Goal: Task Accomplishment & Management: Manage account settings

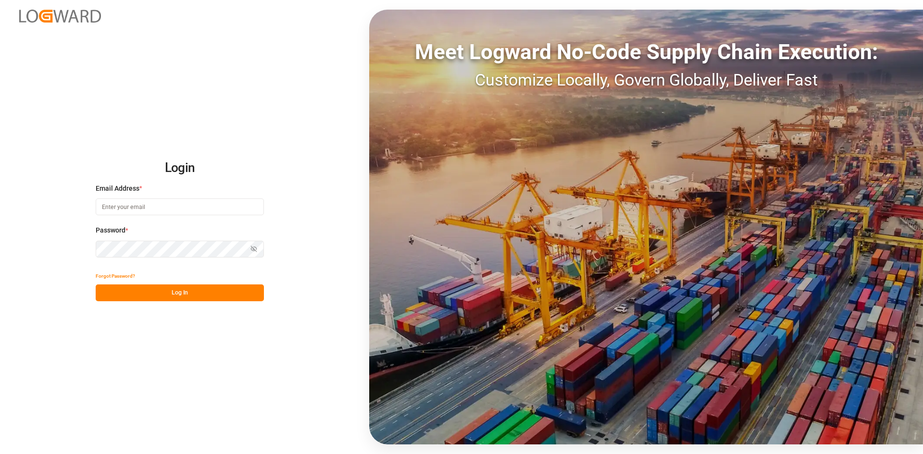
type input "sandra.alexander@jamindustries.com"
click at [203, 295] on button "Log In" at bounding box center [180, 293] width 168 height 17
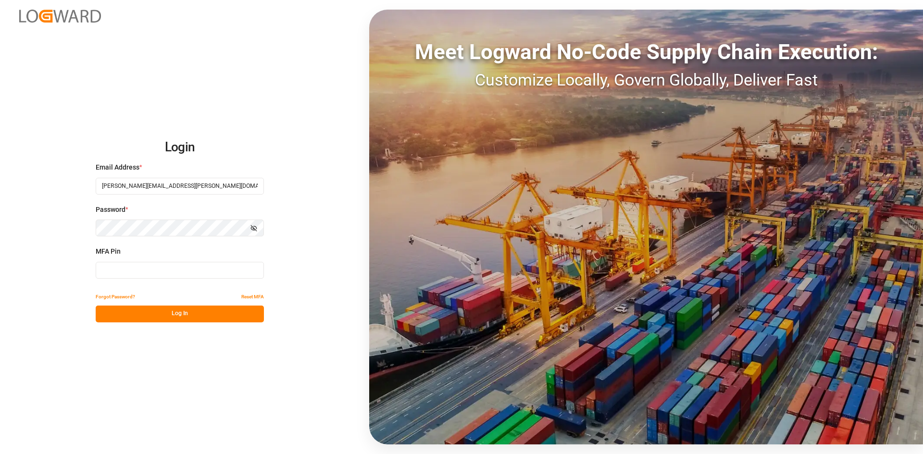
click at [183, 271] on input at bounding box center [180, 270] width 168 height 17
click at [243, 268] on input at bounding box center [180, 270] width 168 height 17
click at [188, 273] on input at bounding box center [180, 270] width 168 height 17
click at [134, 274] on input at bounding box center [180, 270] width 168 height 17
type input "433668"
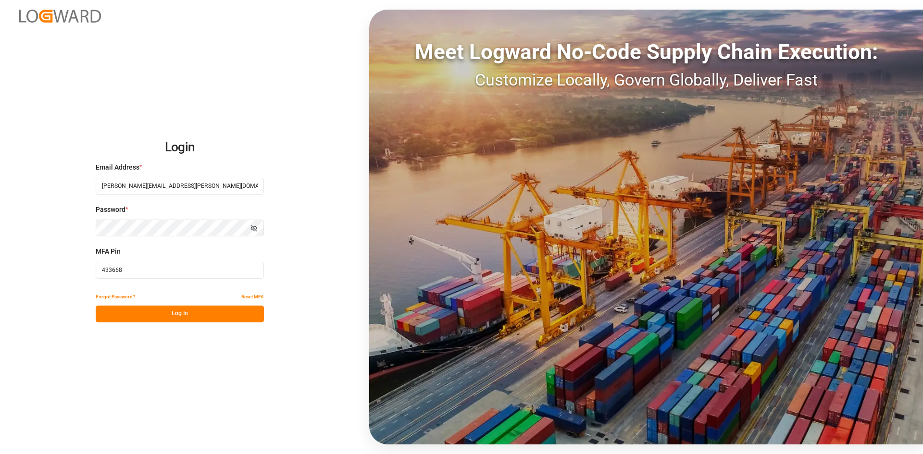
click at [169, 311] on button "Log In" at bounding box center [180, 314] width 168 height 17
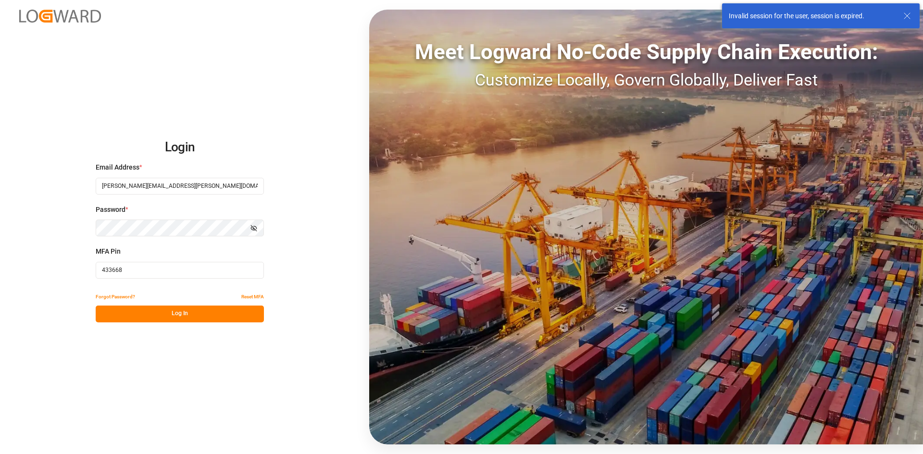
click at [175, 312] on button "Log In" at bounding box center [180, 314] width 168 height 17
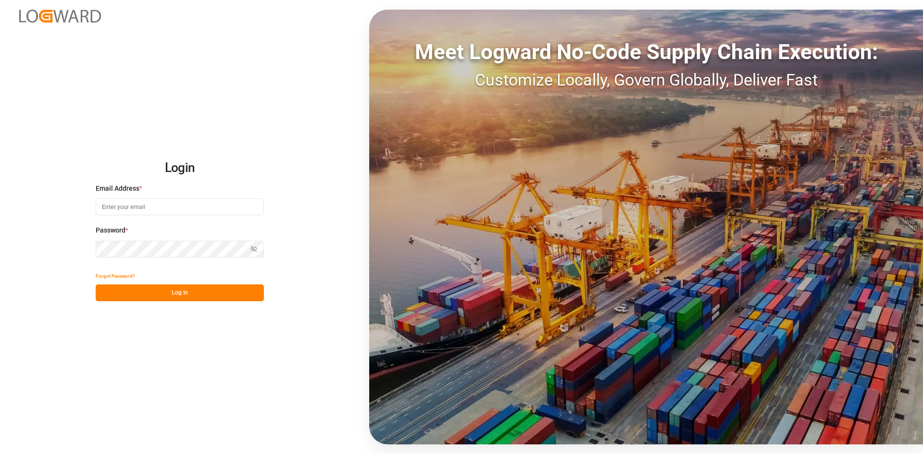
type input "sandra.alexander@jamindustries.com"
click at [169, 301] on button "Log In" at bounding box center [180, 293] width 168 height 17
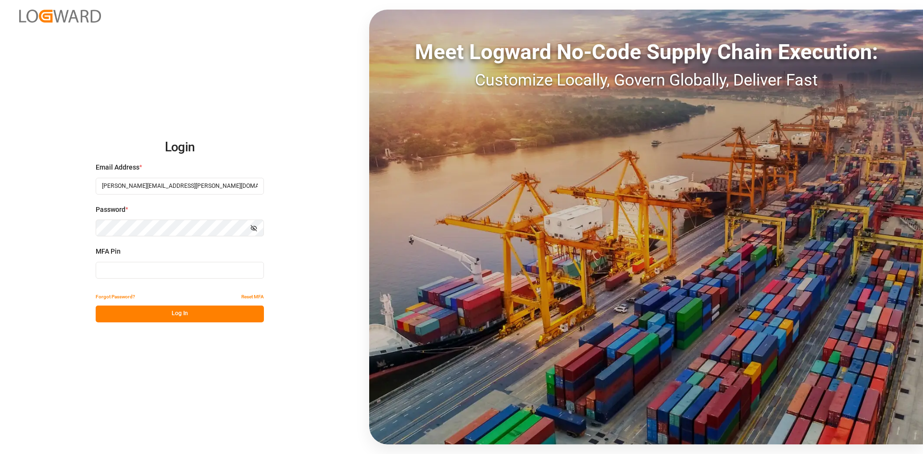
click at [153, 273] on input at bounding box center [180, 270] width 168 height 17
type input "289245"
click at [177, 314] on button "Log In" at bounding box center [180, 314] width 168 height 17
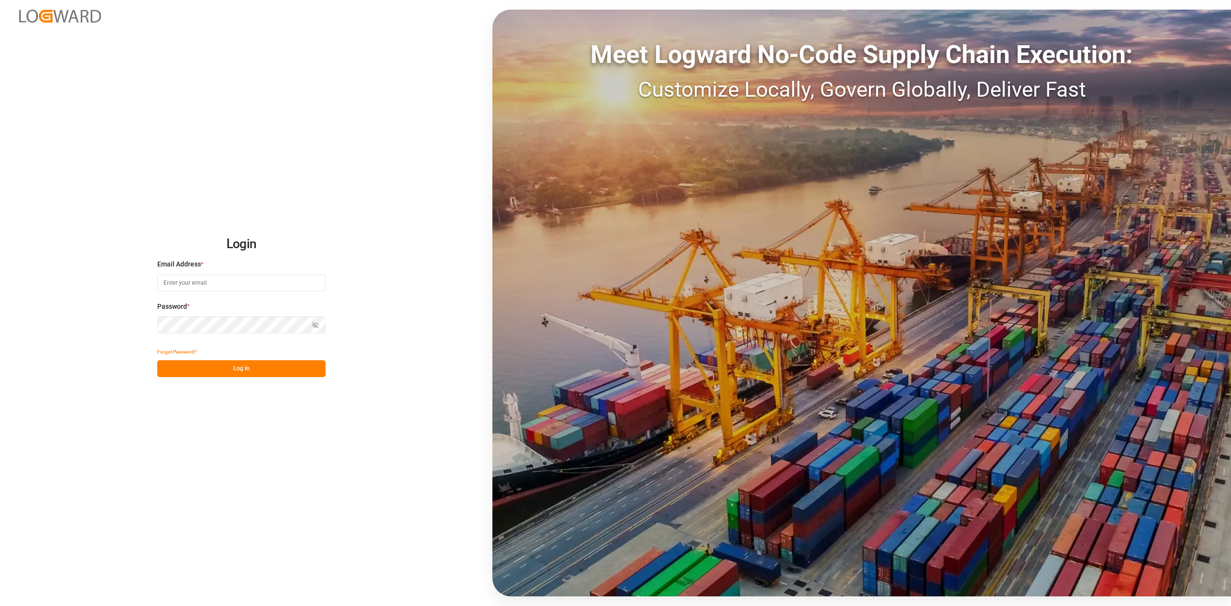
type input "sandra.alexander@jamindustries.com"
drag, startPoint x: 246, startPoint y: 368, endPoint x: 468, endPoint y: 359, distance: 222.4
click at [245, 368] on button "Log In" at bounding box center [241, 368] width 168 height 17
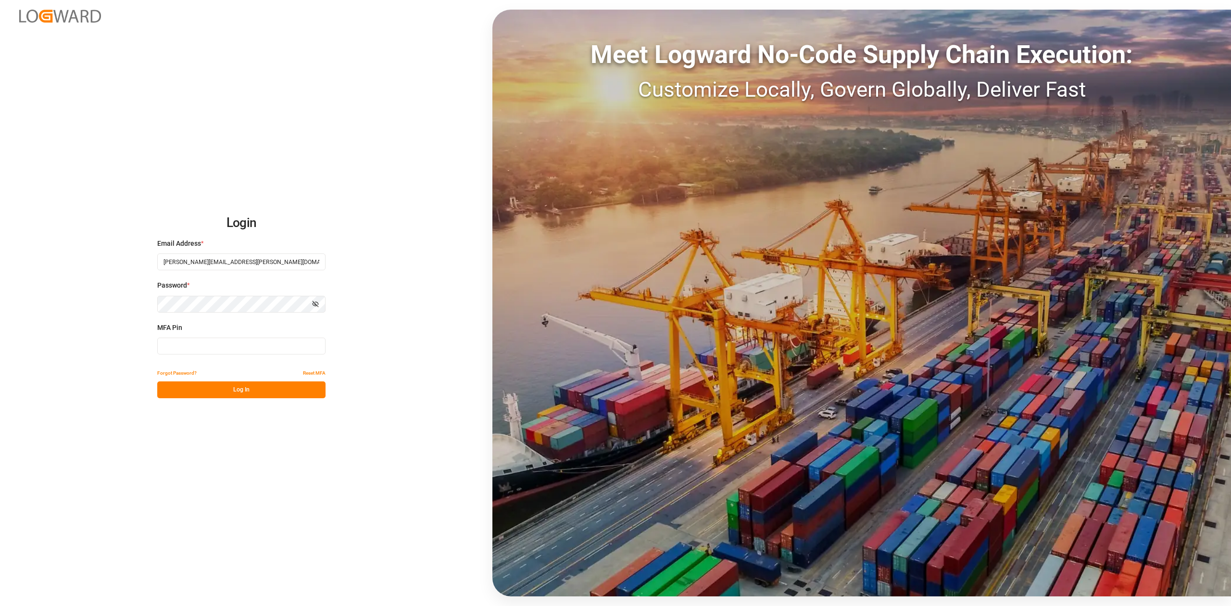
click at [250, 344] on input at bounding box center [241, 346] width 168 height 17
type input "676637"
click at [252, 388] on button "Log In" at bounding box center [241, 389] width 168 height 17
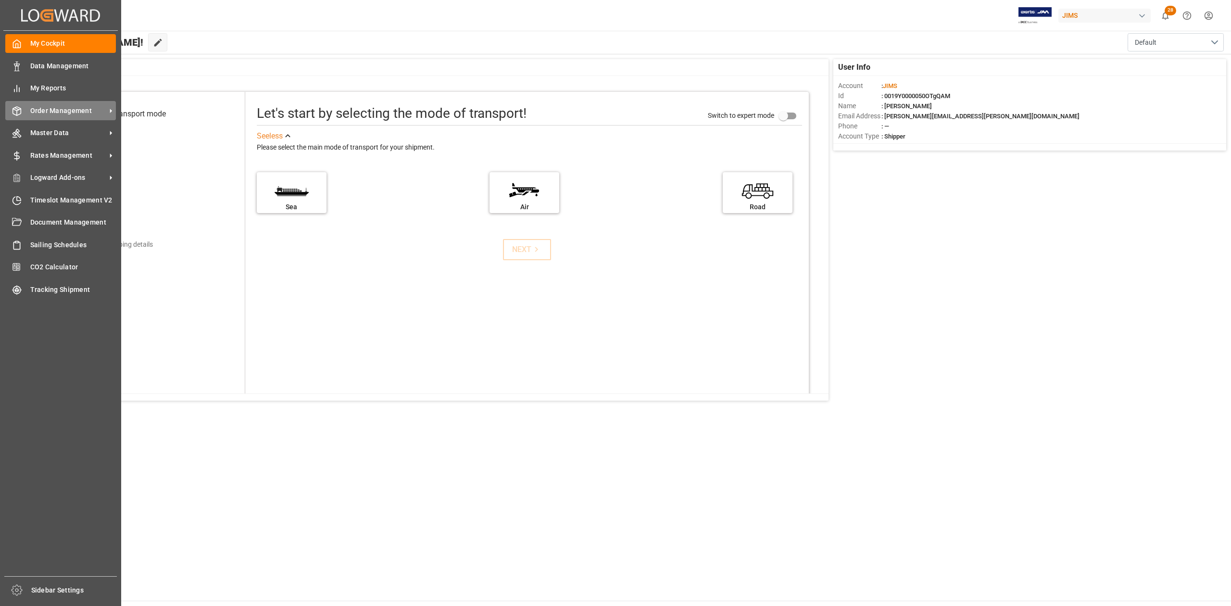
click at [40, 108] on span "Order Management" at bounding box center [68, 111] width 76 height 10
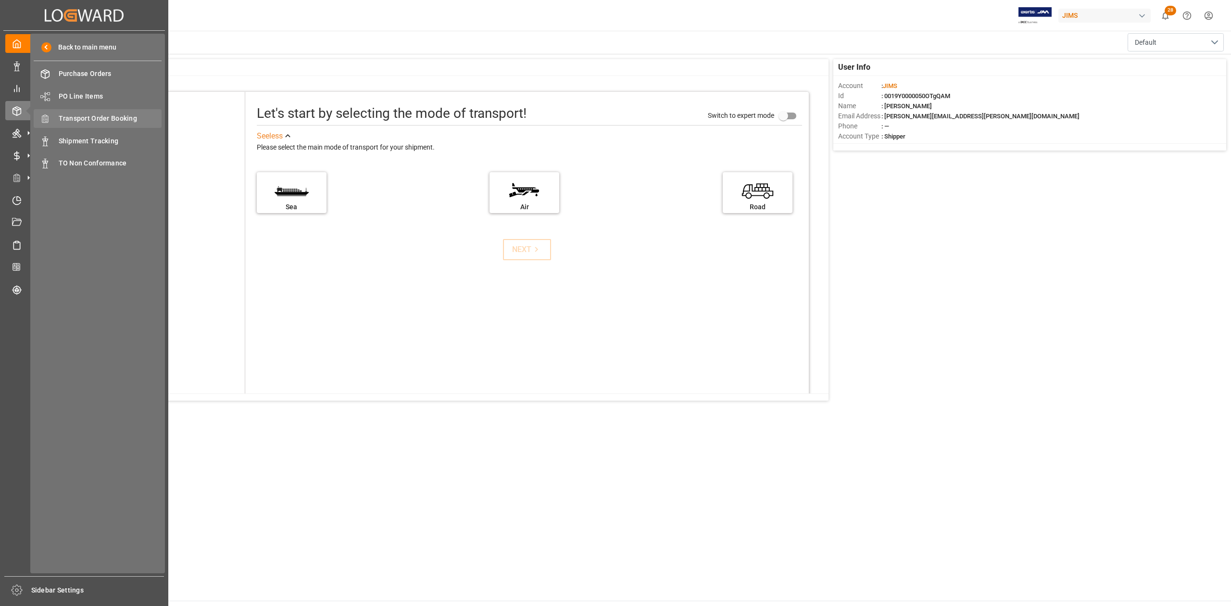
click at [113, 118] on span "Transport Order Booking" at bounding box center [110, 118] width 103 height 10
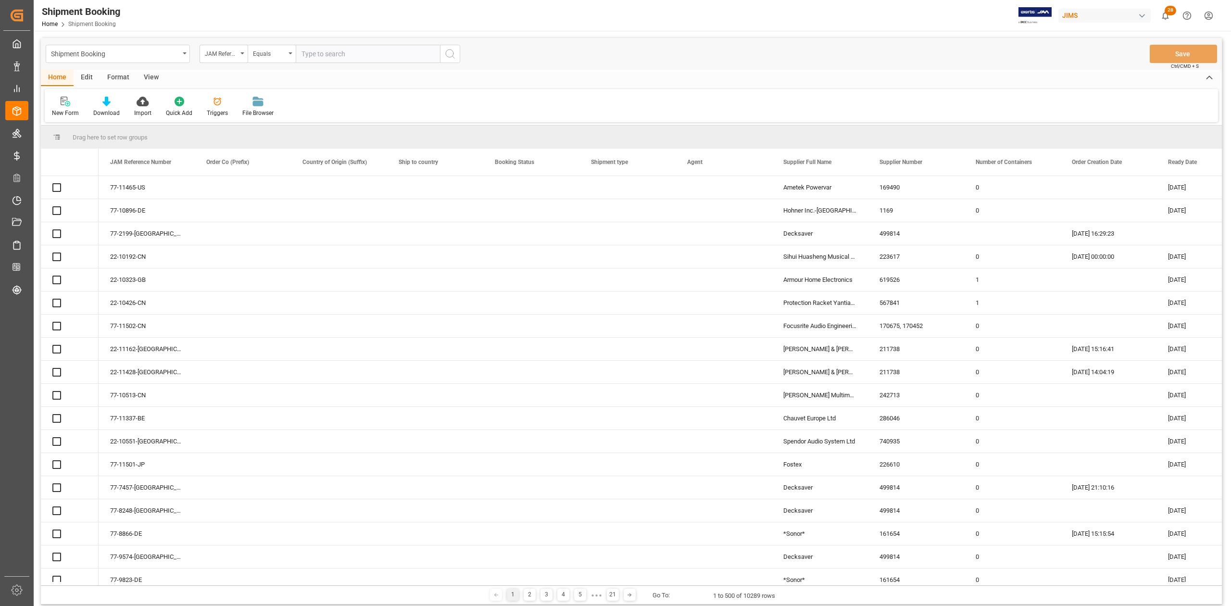
click at [317, 60] on input "text" at bounding box center [368, 54] width 144 height 18
click at [321, 55] on input "text" at bounding box center [368, 54] width 144 height 18
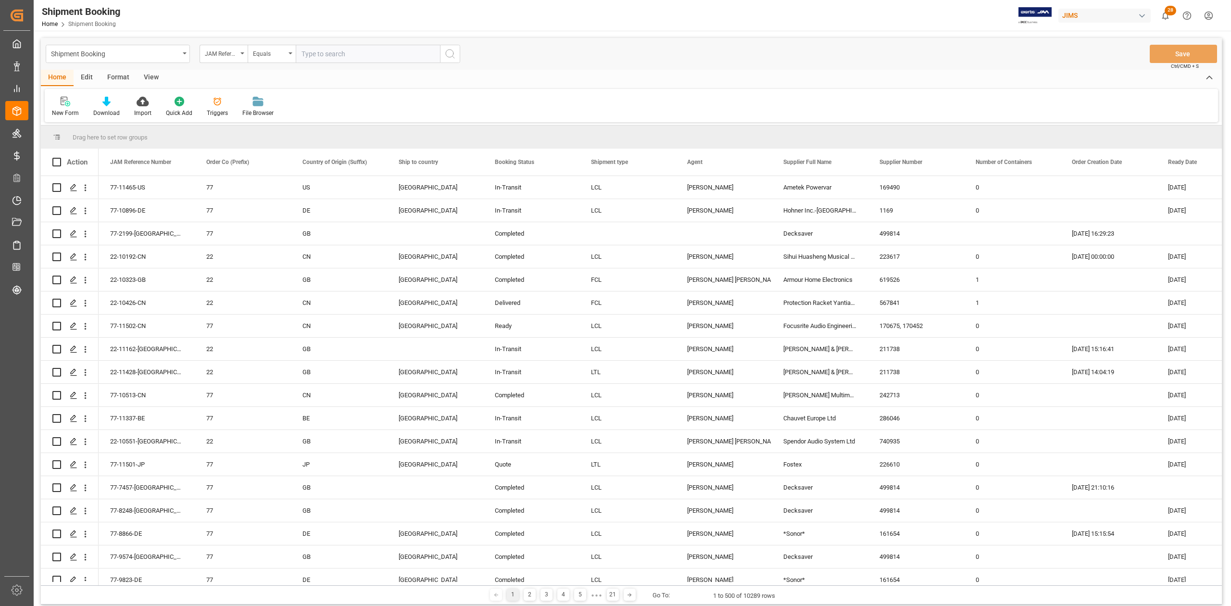
paste input "77-10561-DE"
type input "77-10561-DE"
click at [452, 55] on icon "search button" at bounding box center [450, 54] width 12 height 12
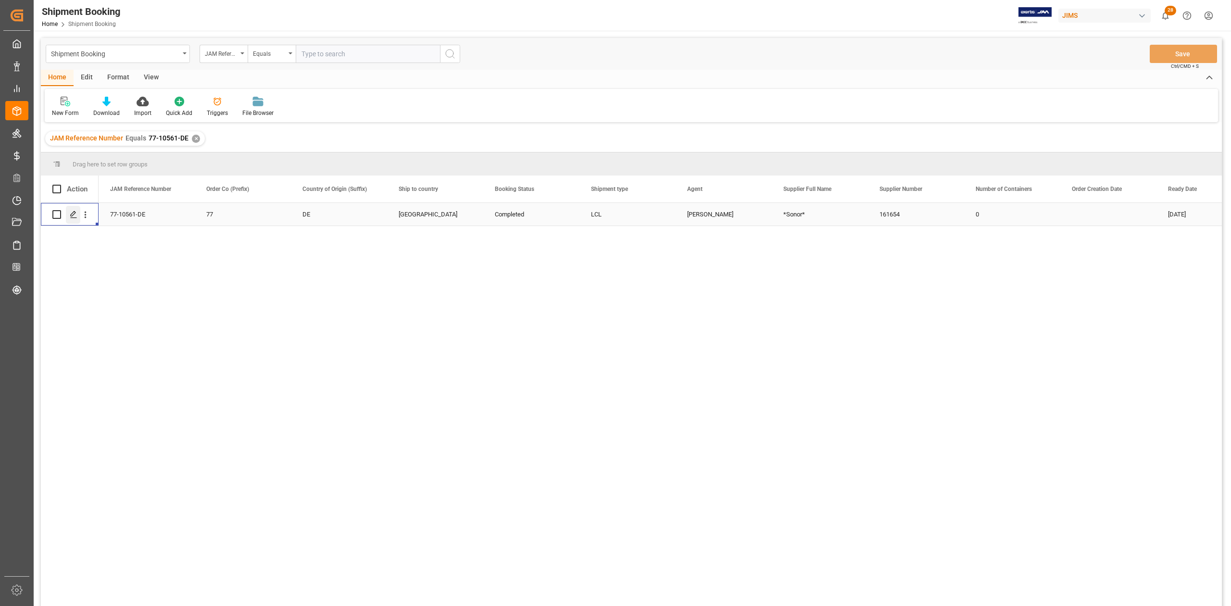
click at [74, 213] on polygon "Press SPACE to select this row." at bounding box center [73, 214] width 5 height 5
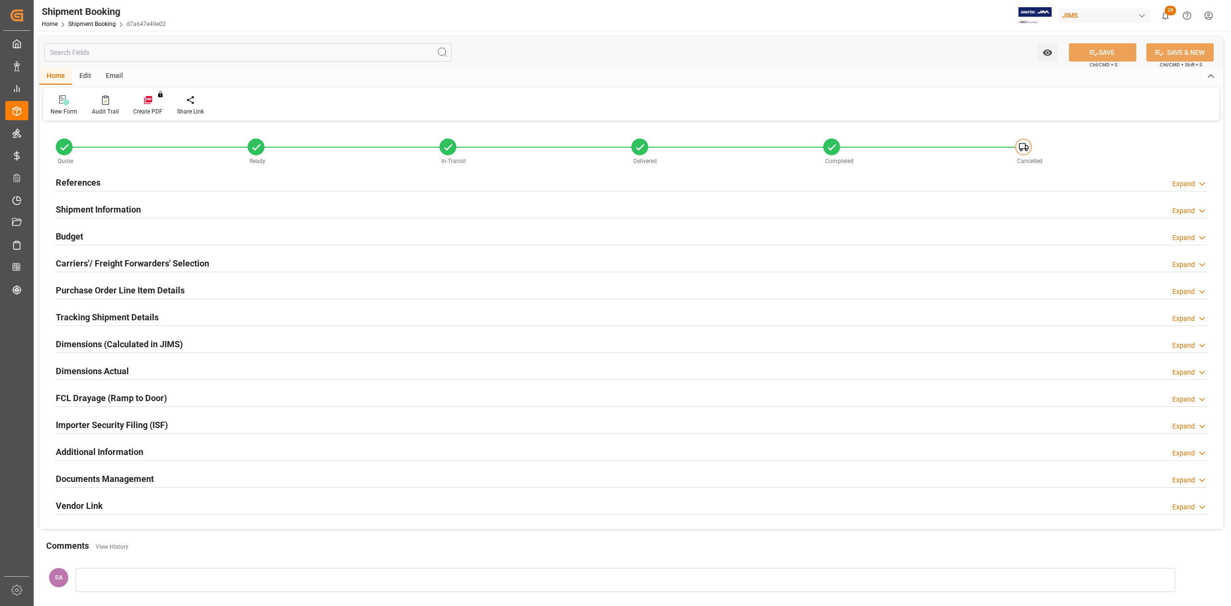
type input "0"
type input "[DATE]"
click at [92, 176] on h2 "References" at bounding box center [78, 182] width 45 height 13
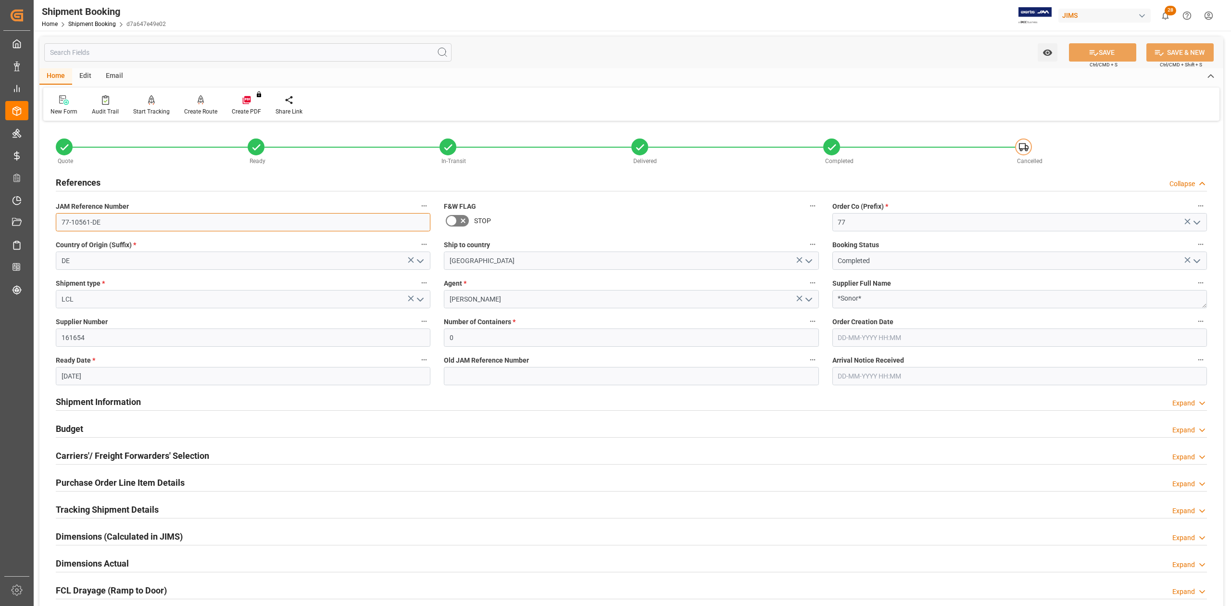
click at [124, 220] on input "77-10561-DE" at bounding box center [243, 222] width 375 height 18
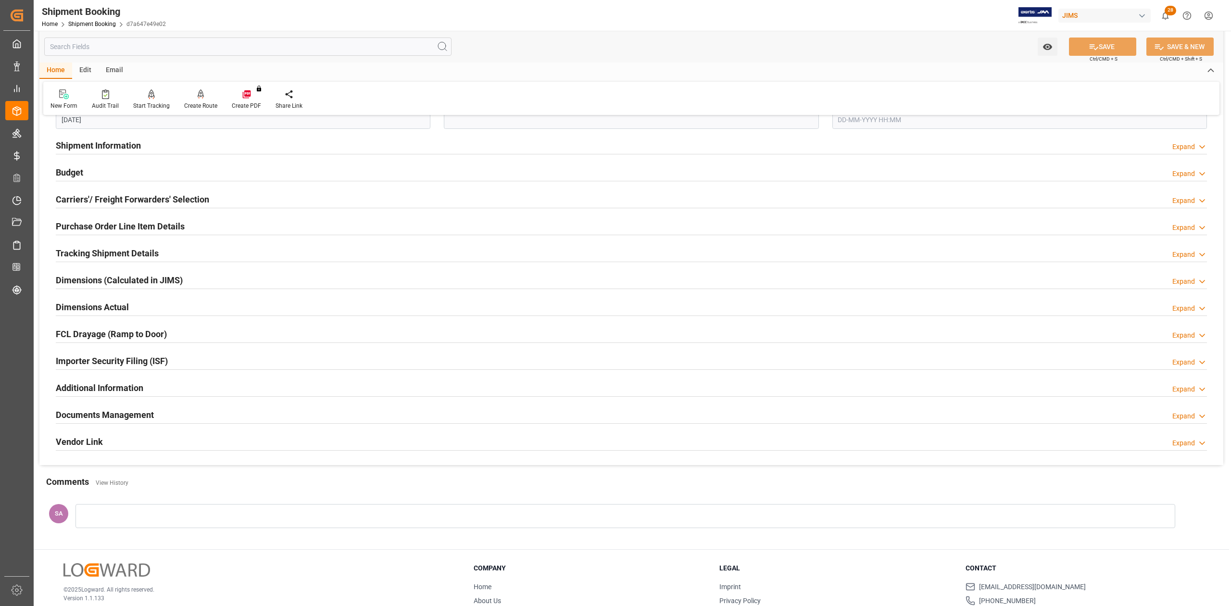
drag, startPoint x: 140, startPoint y: 416, endPoint x: 536, endPoint y: 407, distance: 395.4
click at [140, 416] on h2 "Documents Management" at bounding box center [105, 414] width 98 height 13
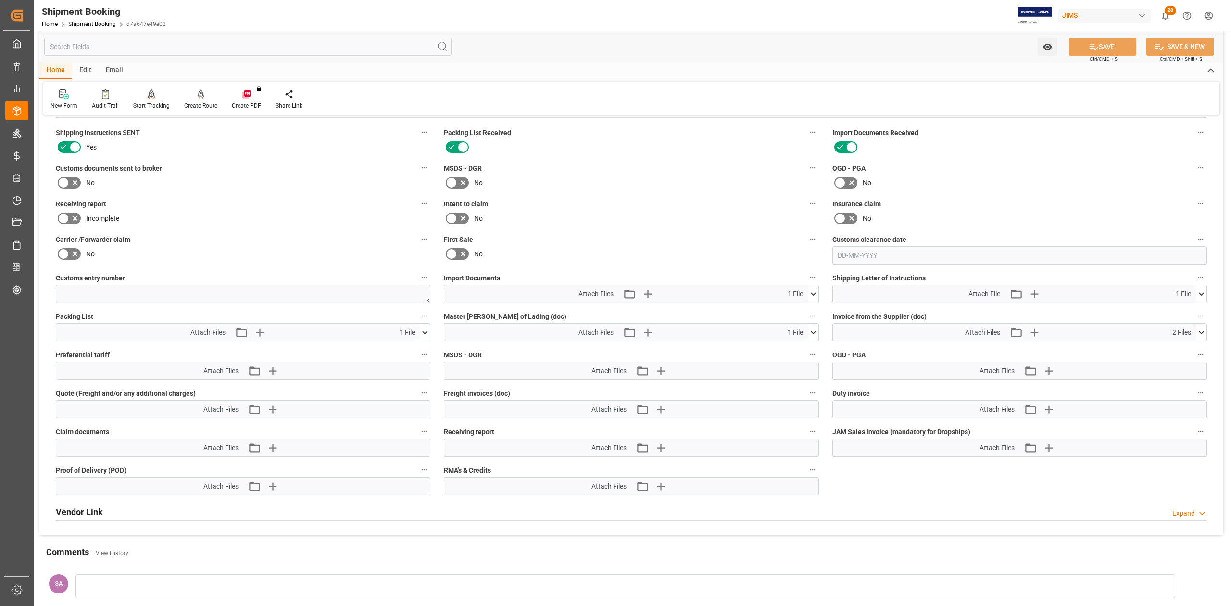
scroll to position [577, 0]
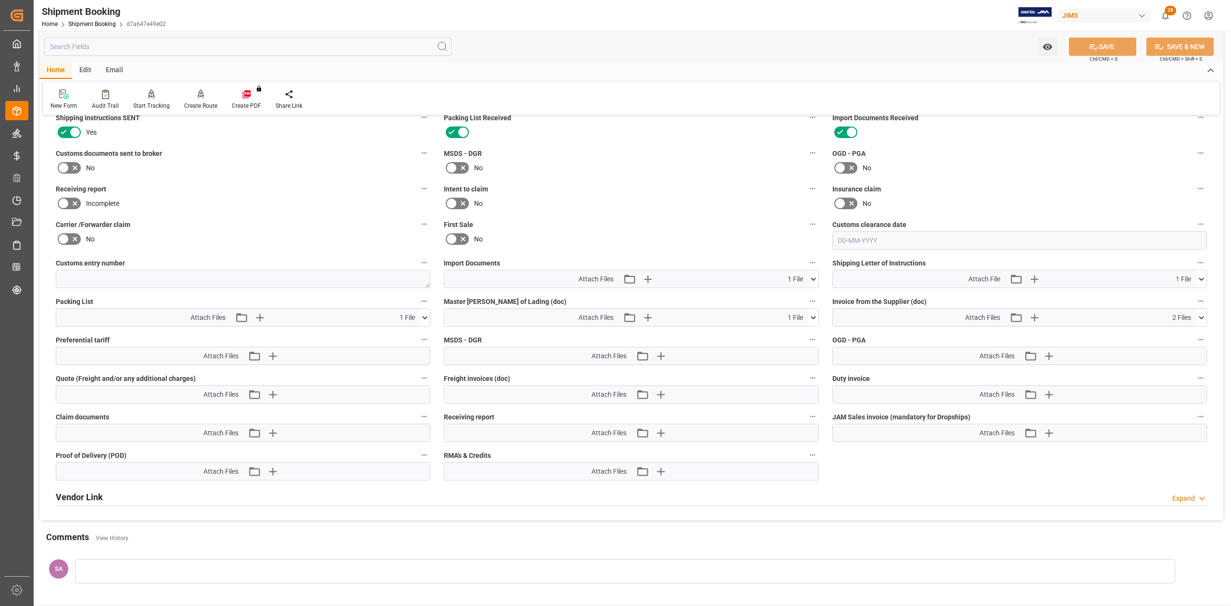
click at [812, 281] on icon at bounding box center [813, 279] width 10 height 10
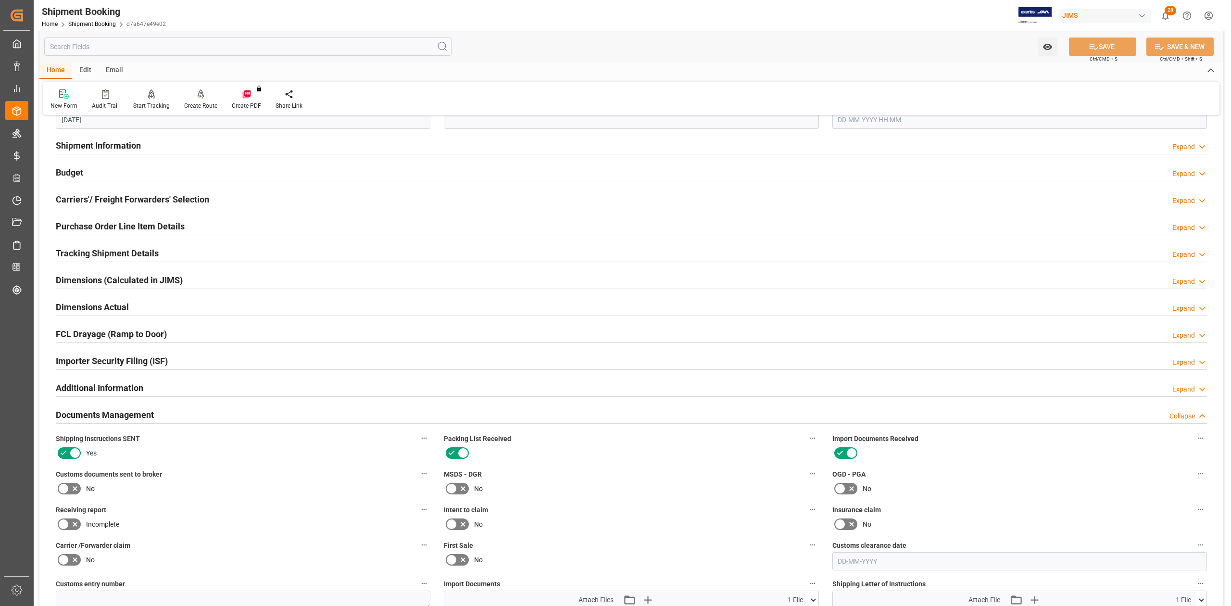
scroll to position [385, 0]
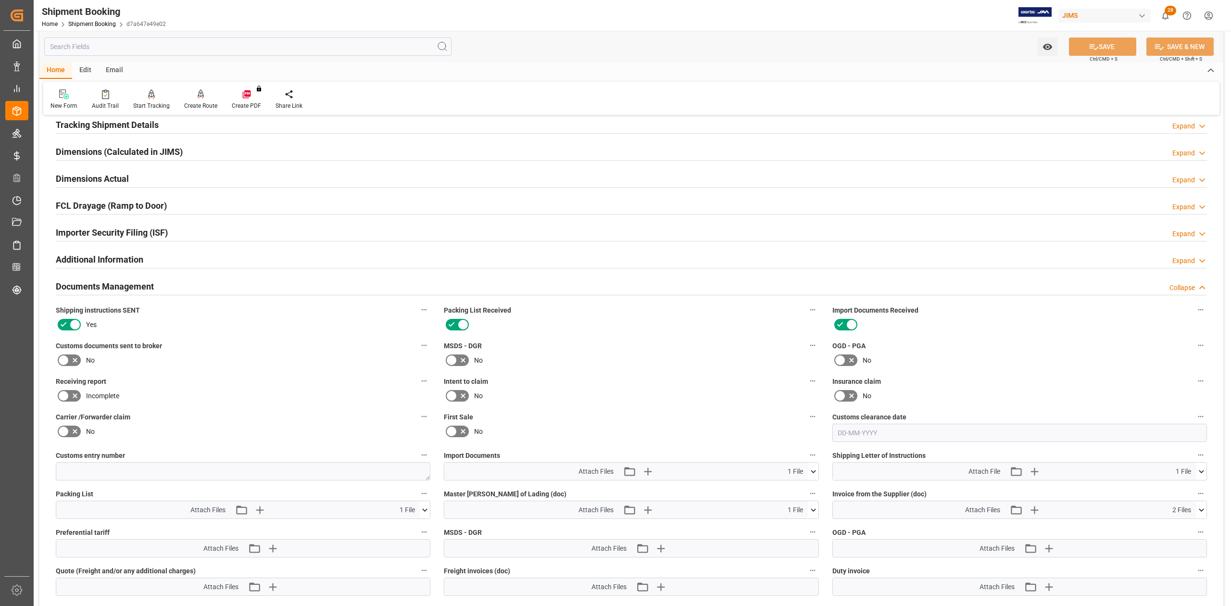
click at [56, 359] on label at bounding box center [69, 359] width 27 height 15
click at [0, 0] on input "checkbox" at bounding box center [0, 0] width 0 height 0
click at [1108, 47] on button "SAVE" at bounding box center [1102, 47] width 67 height 18
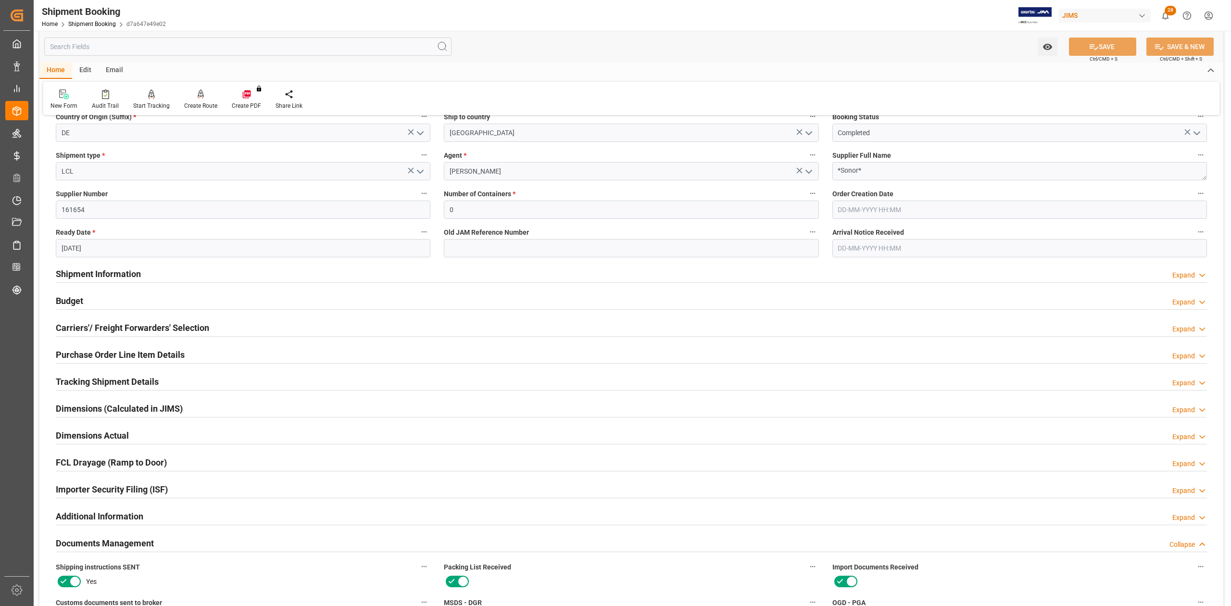
scroll to position [0, 0]
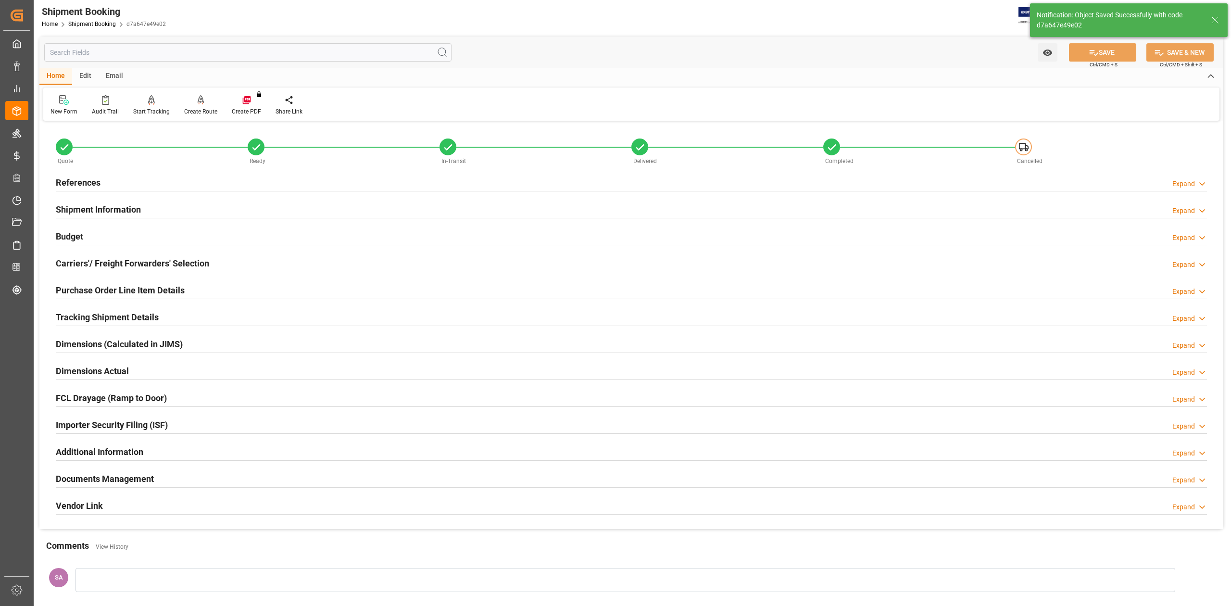
click at [79, 221] on div "Shipment Information Expand" at bounding box center [631, 209] width 1165 height 27
click at [76, 182] on h2 "References" at bounding box center [78, 182] width 45 height 13
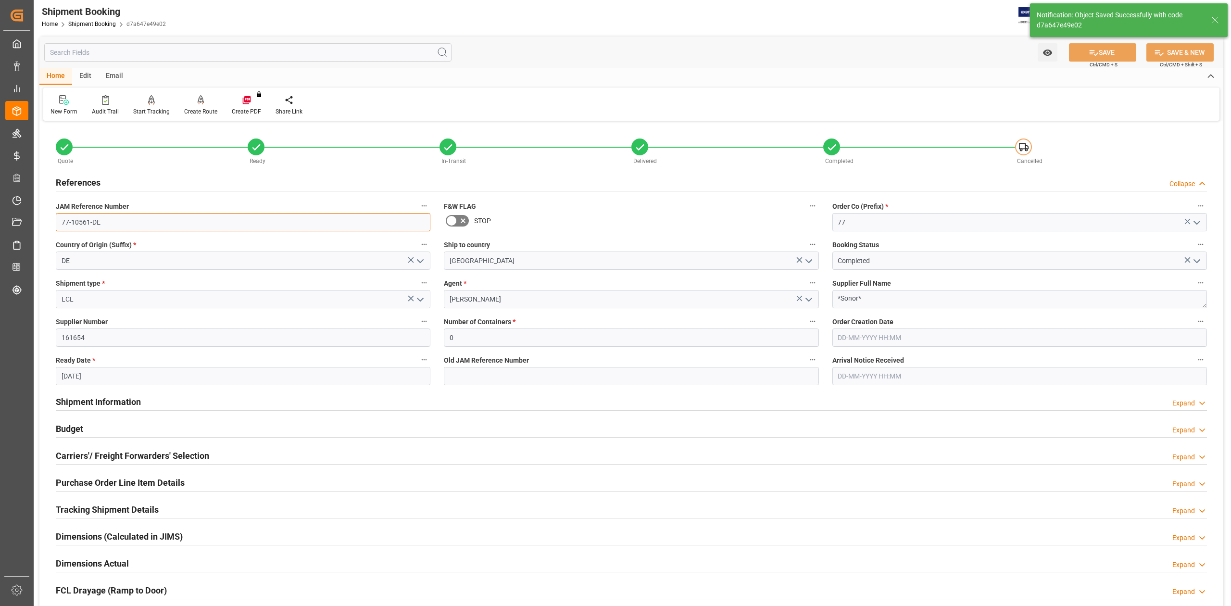
click at [79, 224] on input "77-10561-DE" at bounding box center [243, 222] width 375 height 18
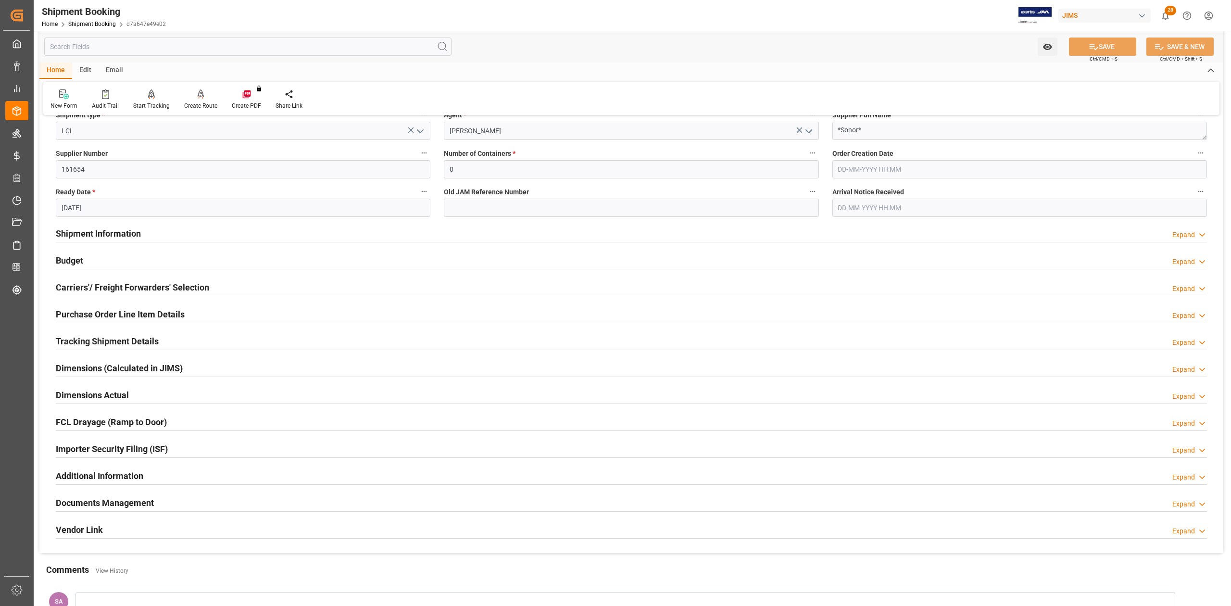
scroll to position [310, 0]
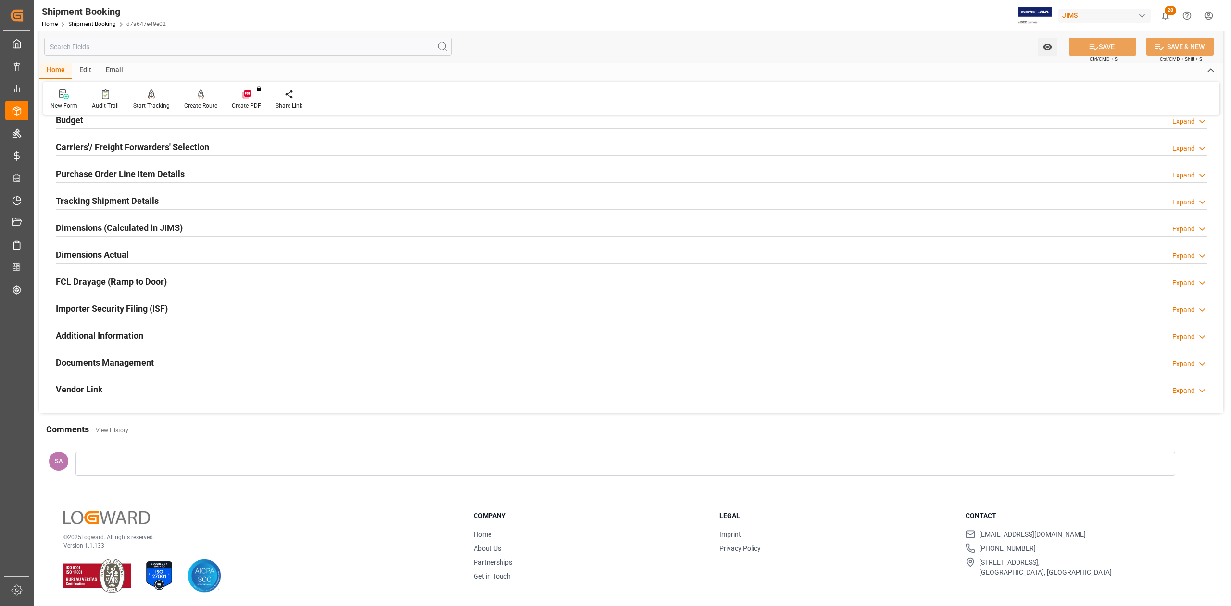
drag, startPoint x: 151, startPoint y: 360, endPoint x: 810, endPoint y: 443, distance: 664.0
click at [151, 360] on h2 "Documents Management" at bounding box center [105, 362] width 98 height 13
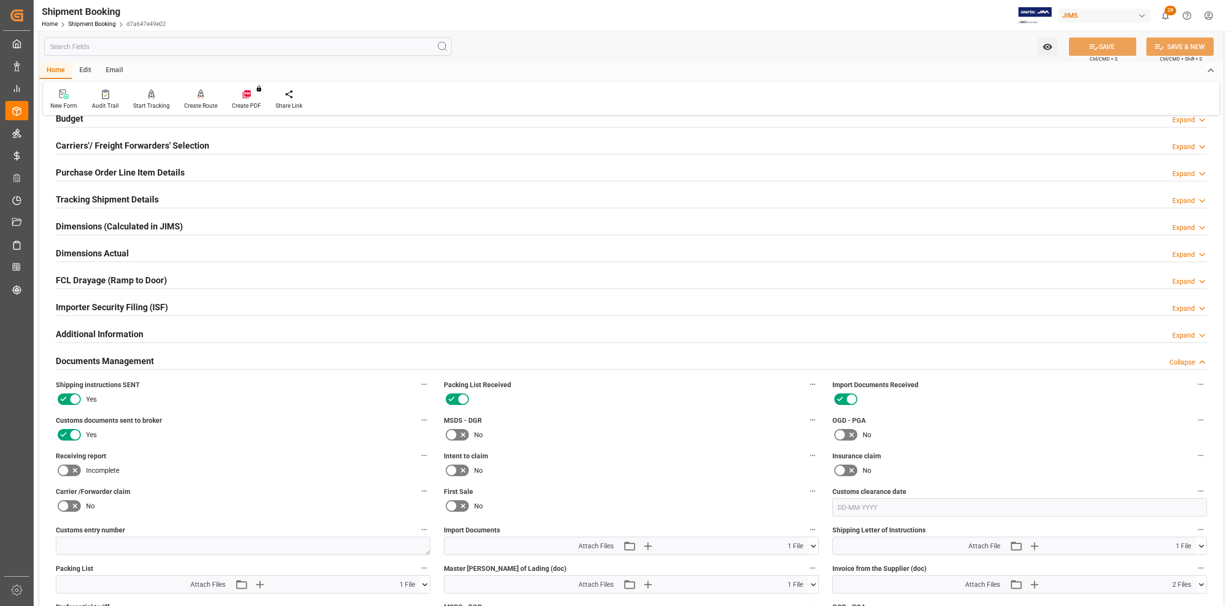
scroll to position [631, 0]
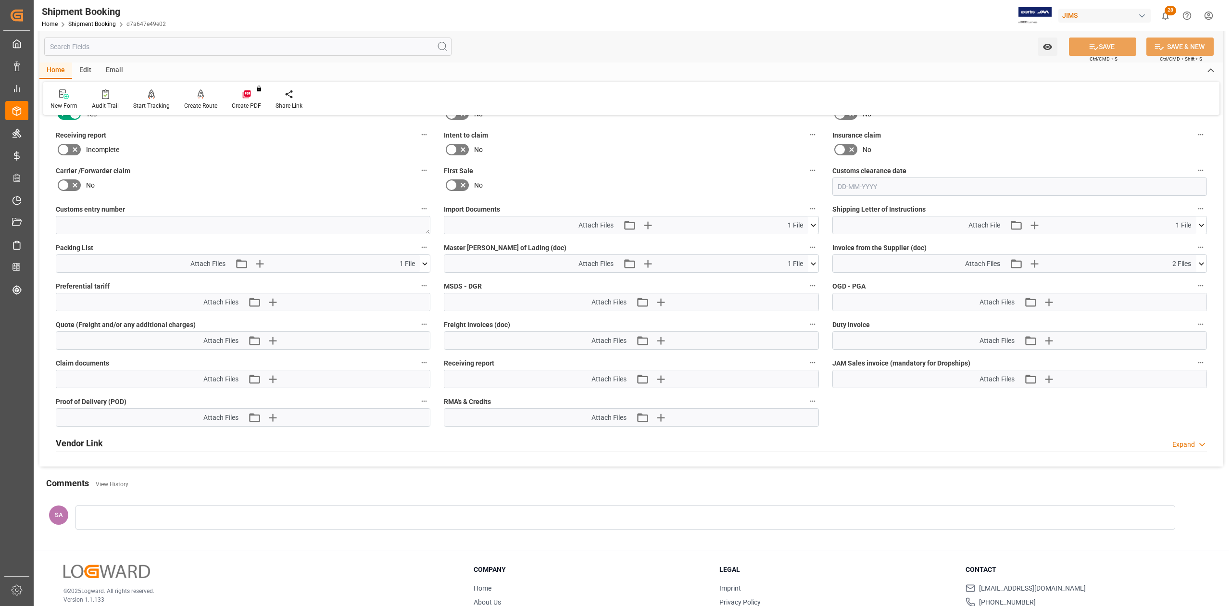
click at [426, 265] on icon at bounding box center [425, 264] width 10 height 10
click at [816, 270] on button at bounding box center [813, 263] width 10 height 17
click at [1201, 264] on icon at bounding box center [1201, 263] width 5 height 3
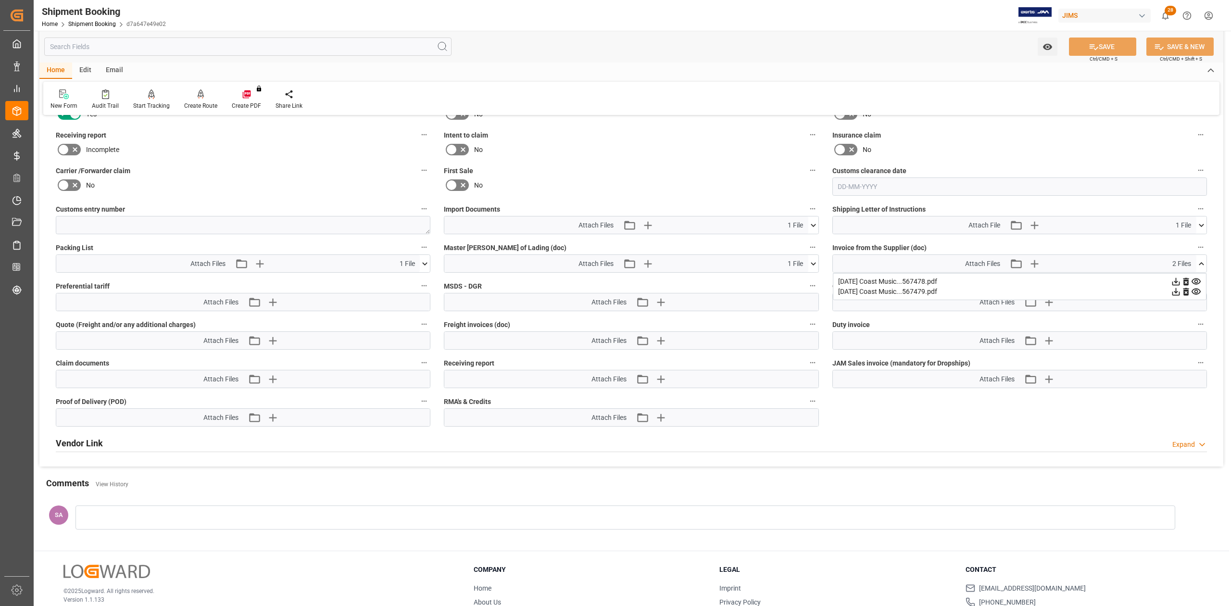
click at [1201, 264] on icon at bounding box center [1201, 264] width 10 height 10
click at [1201, 229] on icon at bounding box center [1201, 225] width 10 height 10
click at [816, 224] on icon at bounding box center [813, 225] width 10 height 10
click at [808, 242] on icon at bounding box center [808, 243] width 10 height 10
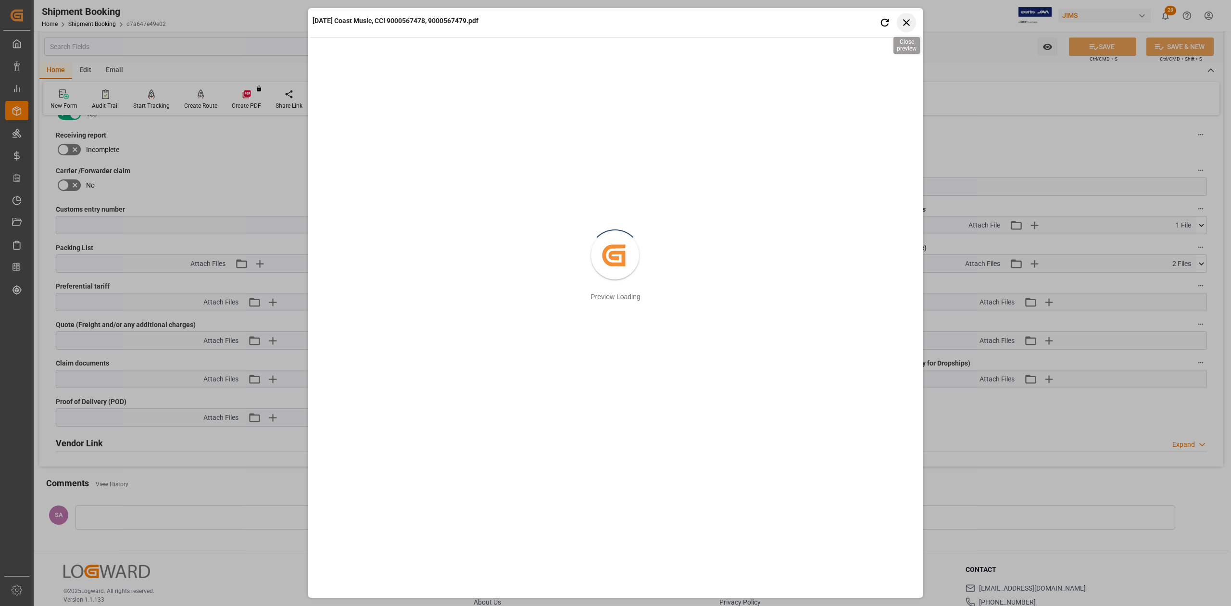
click at [910, 24] on icon "button" at bounding box center [907, 22] width 12 height 12
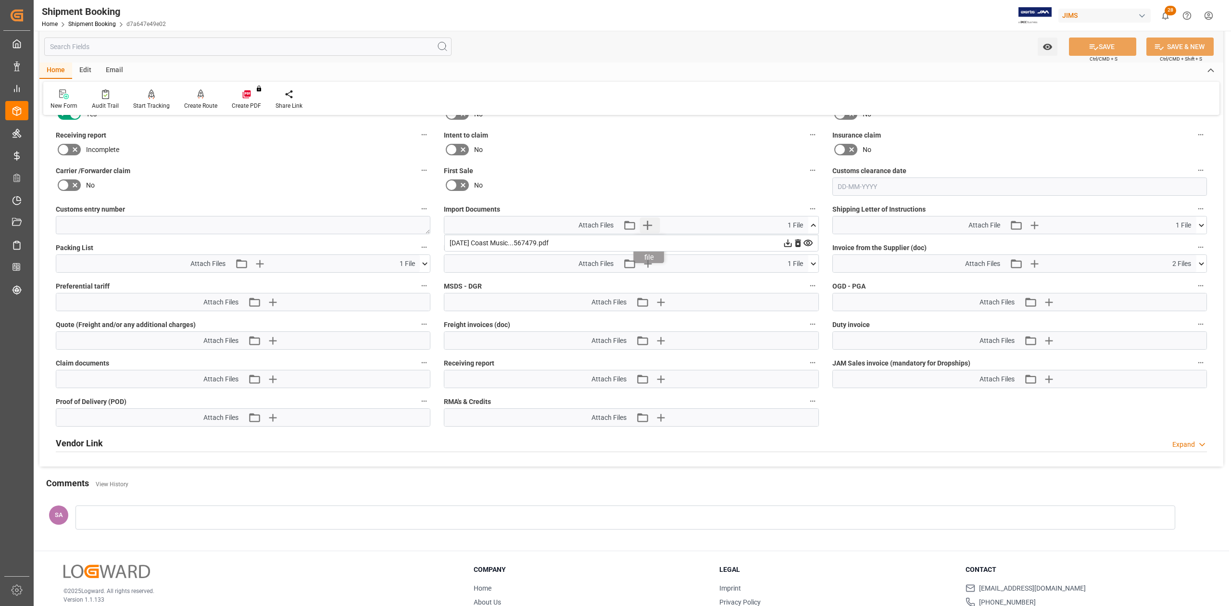
click at [654, 226] on icon "button" at bounding box center [647, 224] width 15 height 15
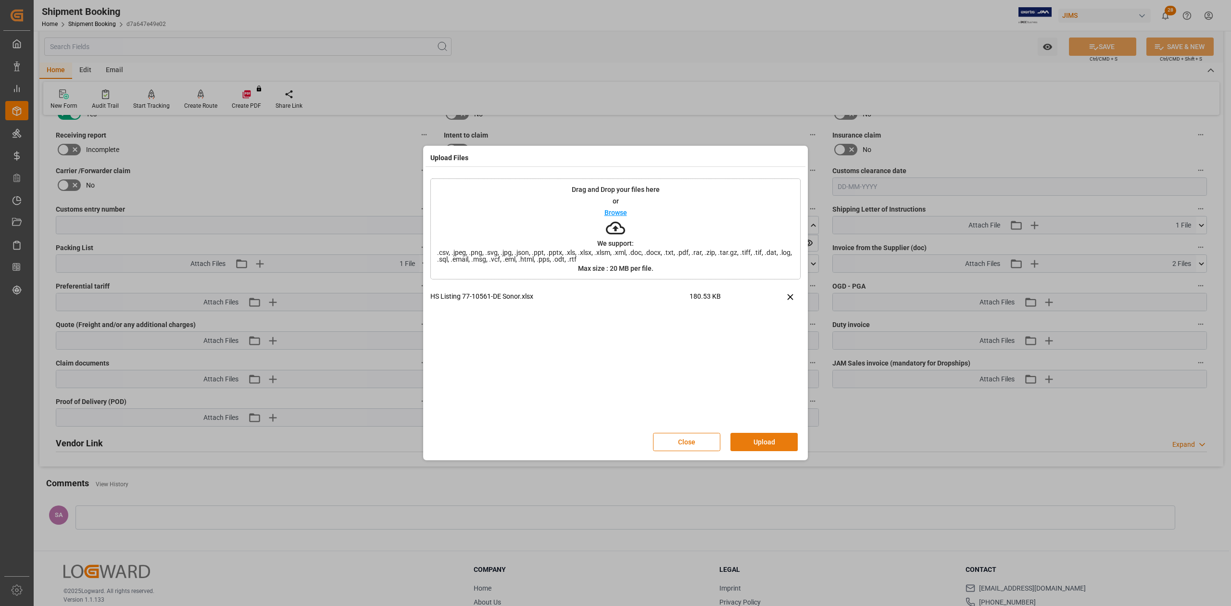
click at [756, 441] on button "Upload" at bounding box center [763, 442] width 67 height 18
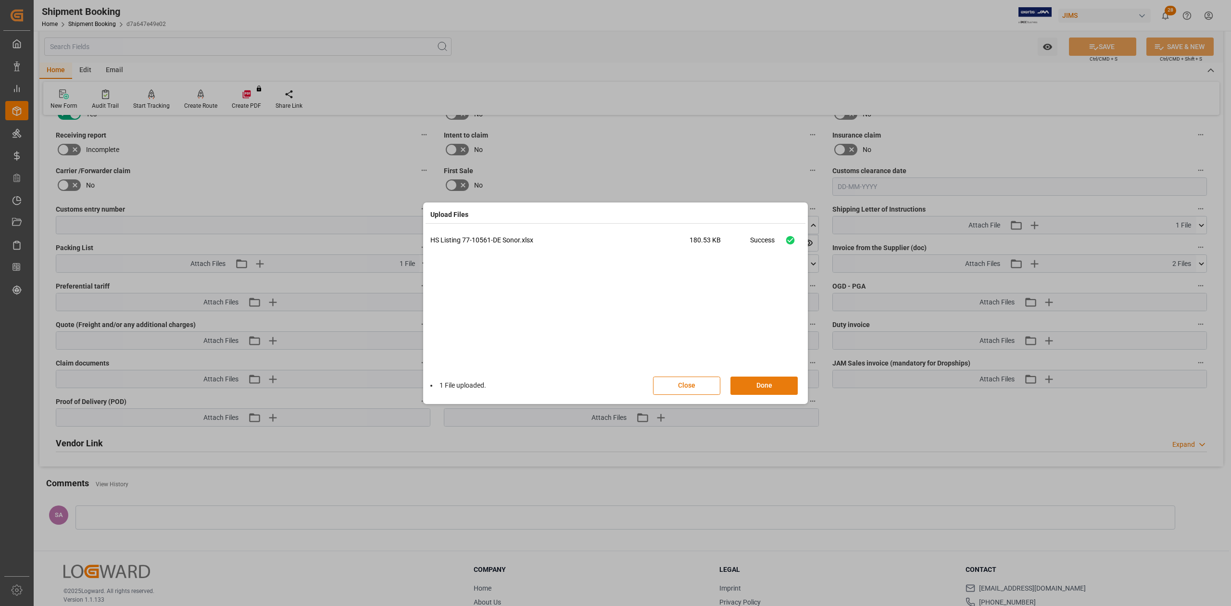
click at [767, 386] on button "Done" at bounding box center [763, 386] width 67 height 18
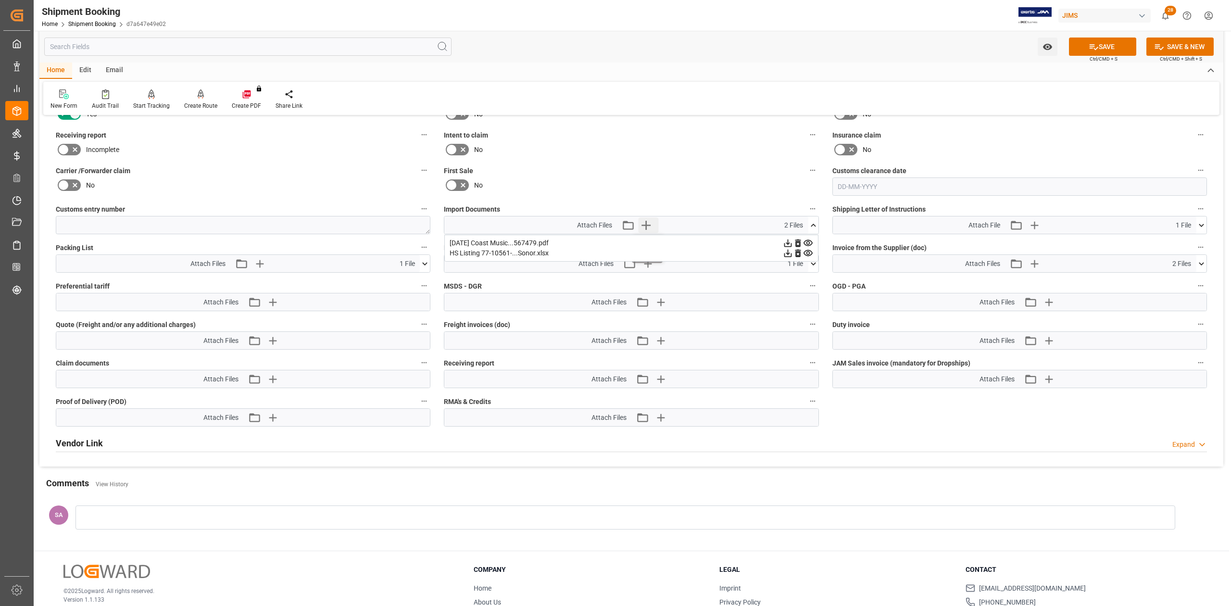
click at [647, 224] on icon "button" at bounding box center [645, 224] width 15 height 15
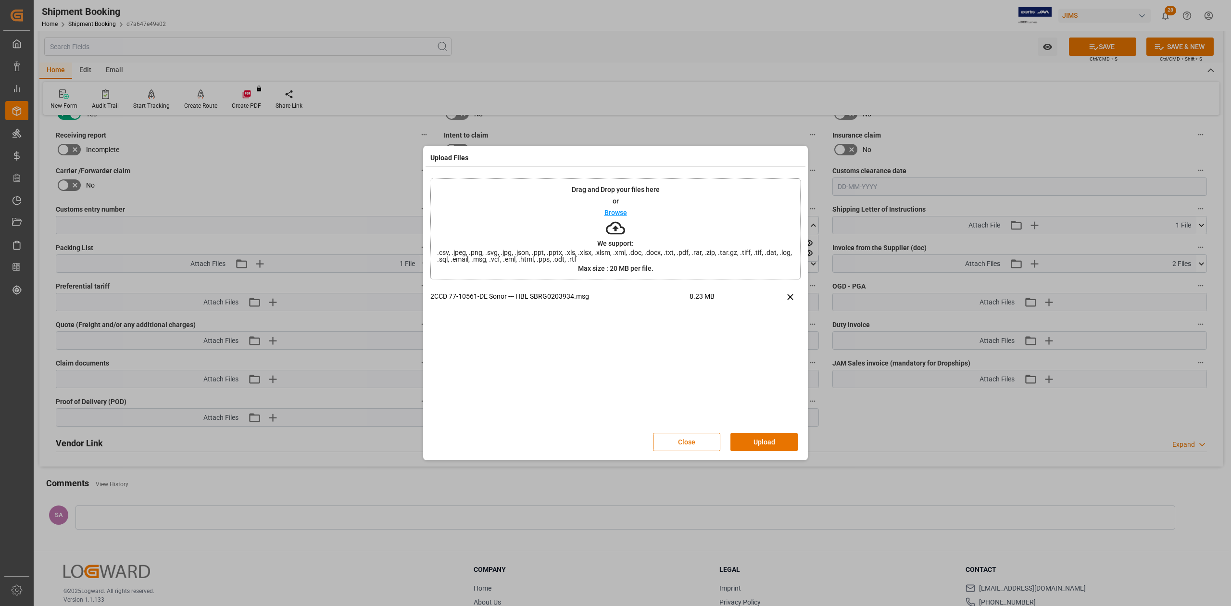
click at [747, 436] on button "Upload" at bounding box center [763, 442] width 67 height 18
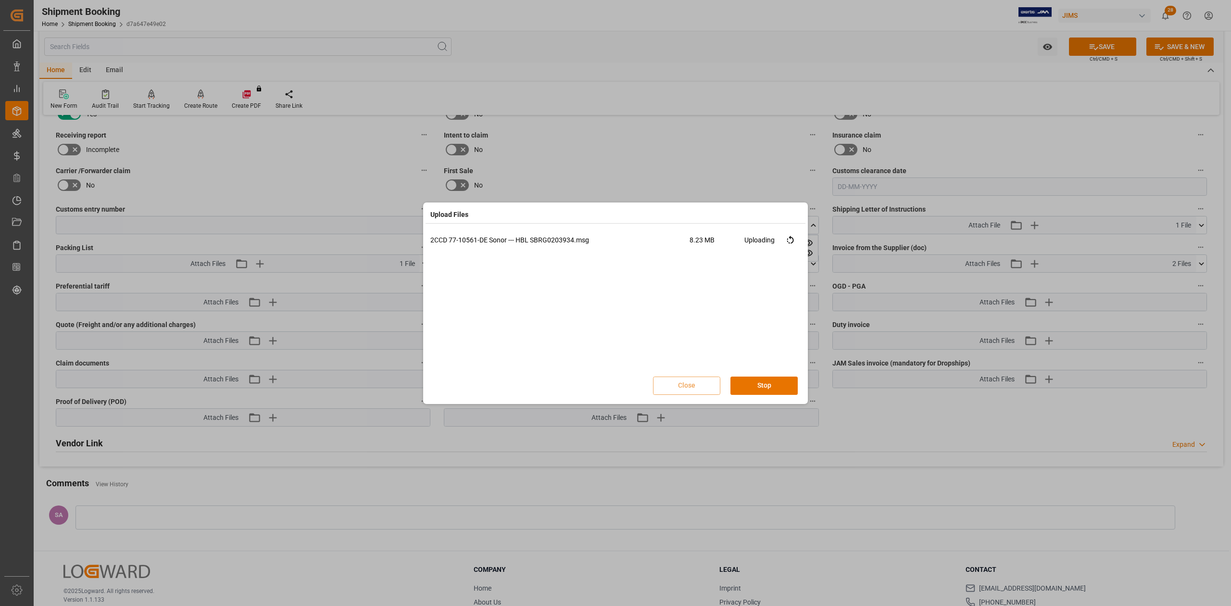
click at [622, 319] on div "2CCD 77-10561-DE Sonor --- HBL SBRG0203934.msg 8.23 MB Uploading" at bounding box center [615, 302] width 370 height 135
click at [749, 381] on button "Done" at bounding box center [763, 386] width 67 height 18
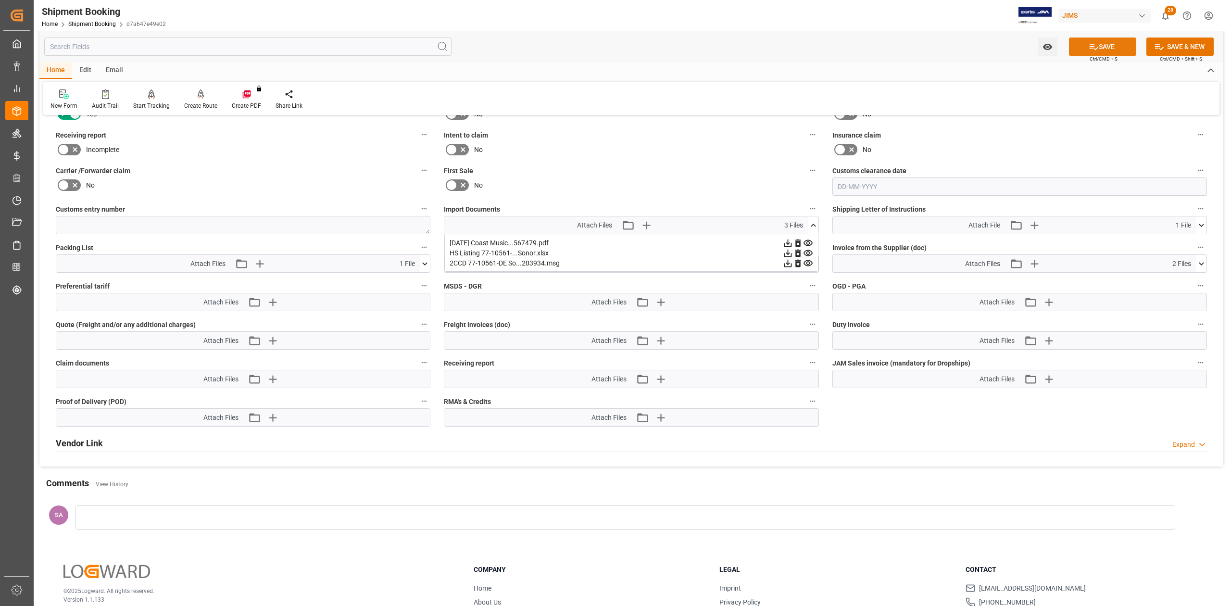
click at [1089, 50] on icon at bounding box center [1094, 47] width 10 height 10
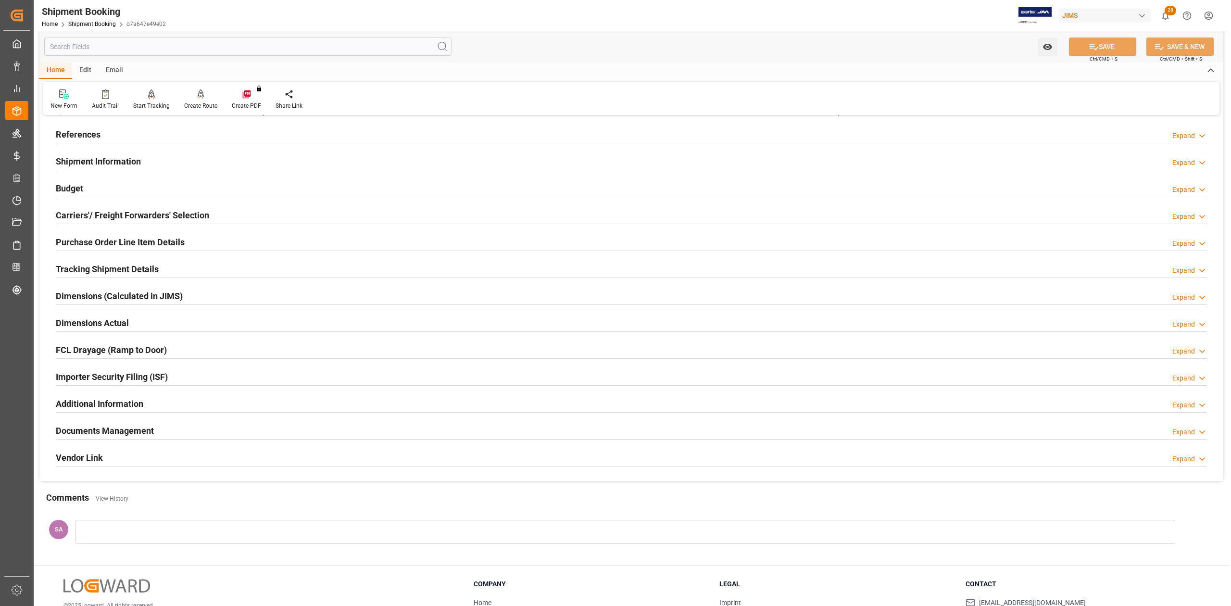
scroll to position [0, 0]
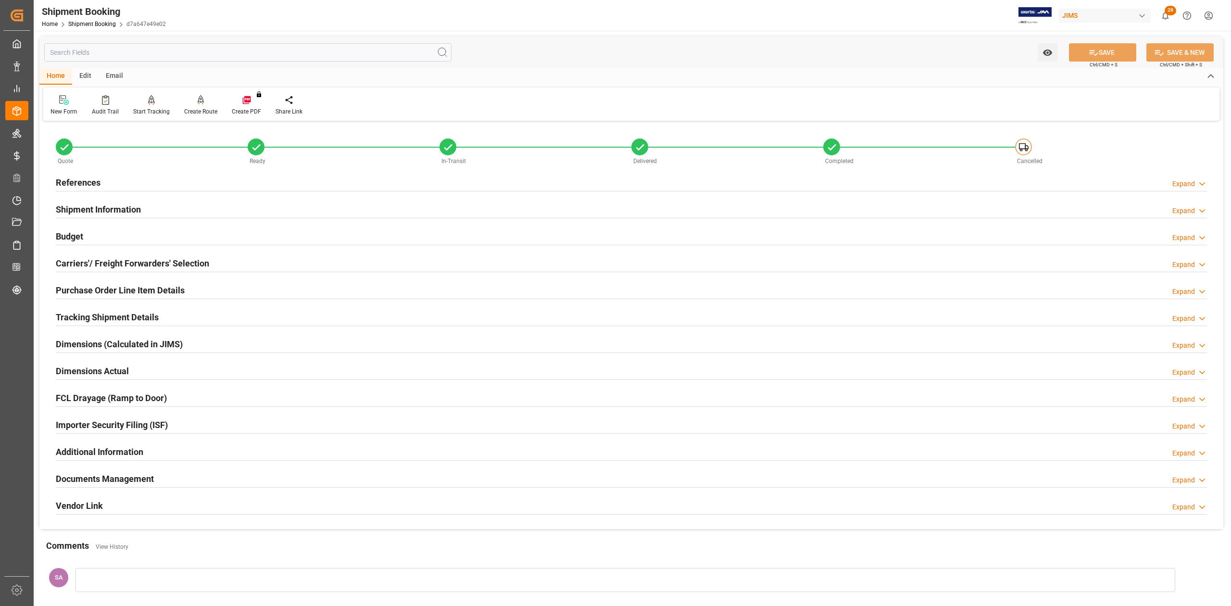
click at [135, 479] on h2 "Documents Management" at bounding box center [105, 478] width 98 height 13
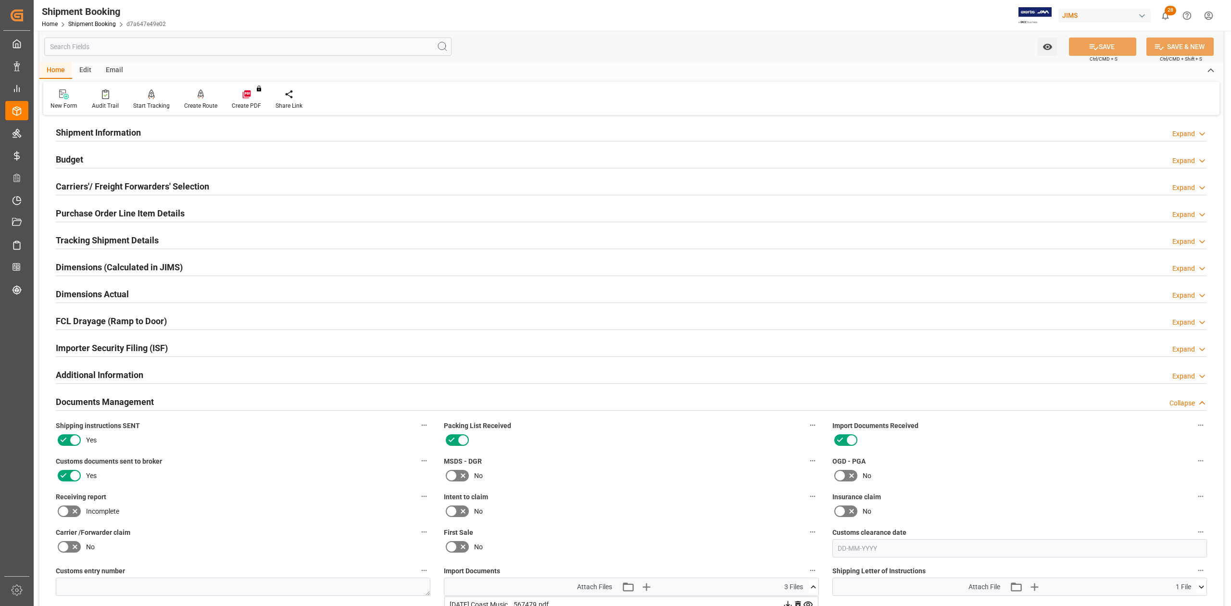
scroll to position [256, 0]
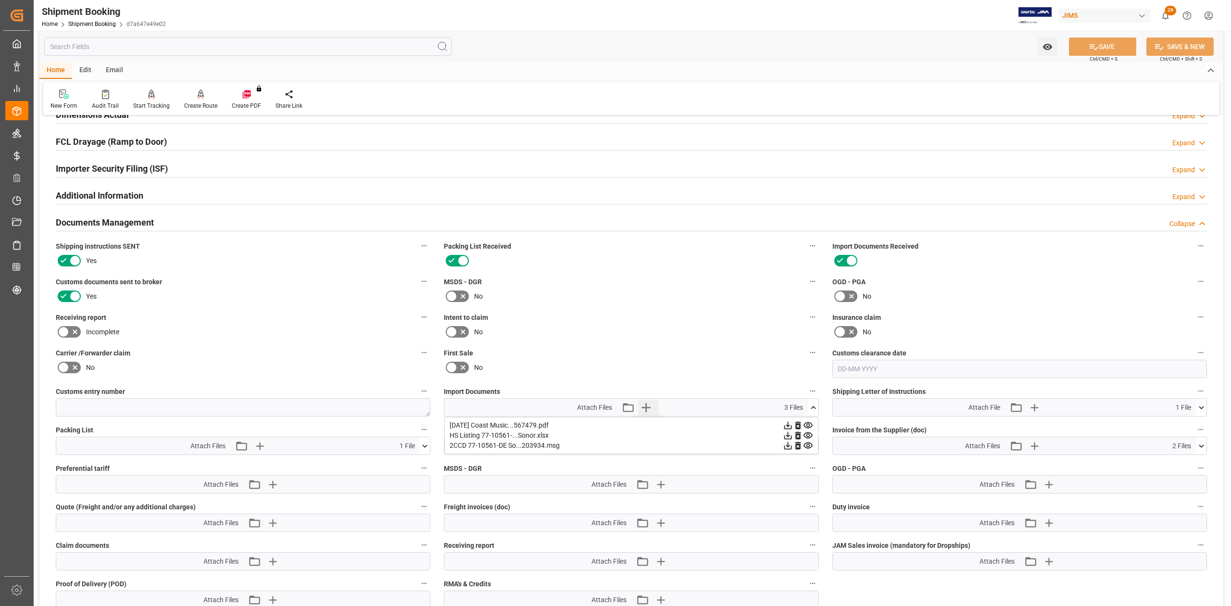
click at [651, 406] on icon "button" at bounding box center [645, 407] width 15 height 15
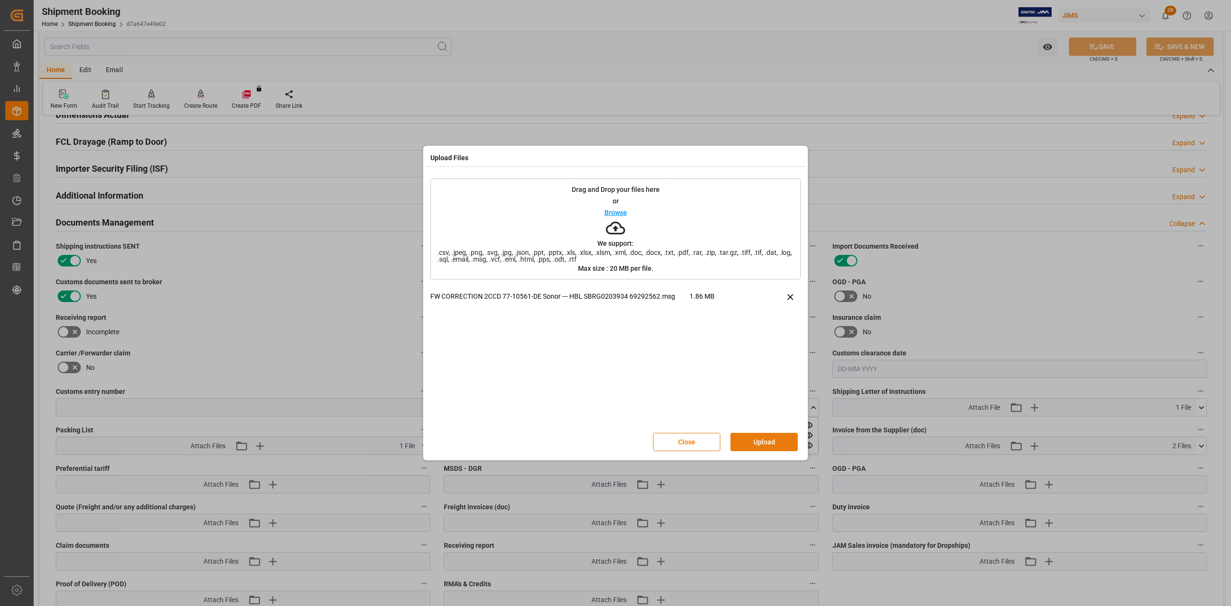
click at [751, 441] on button "Upload" at bounding box center [763, 442] width 67 height 18
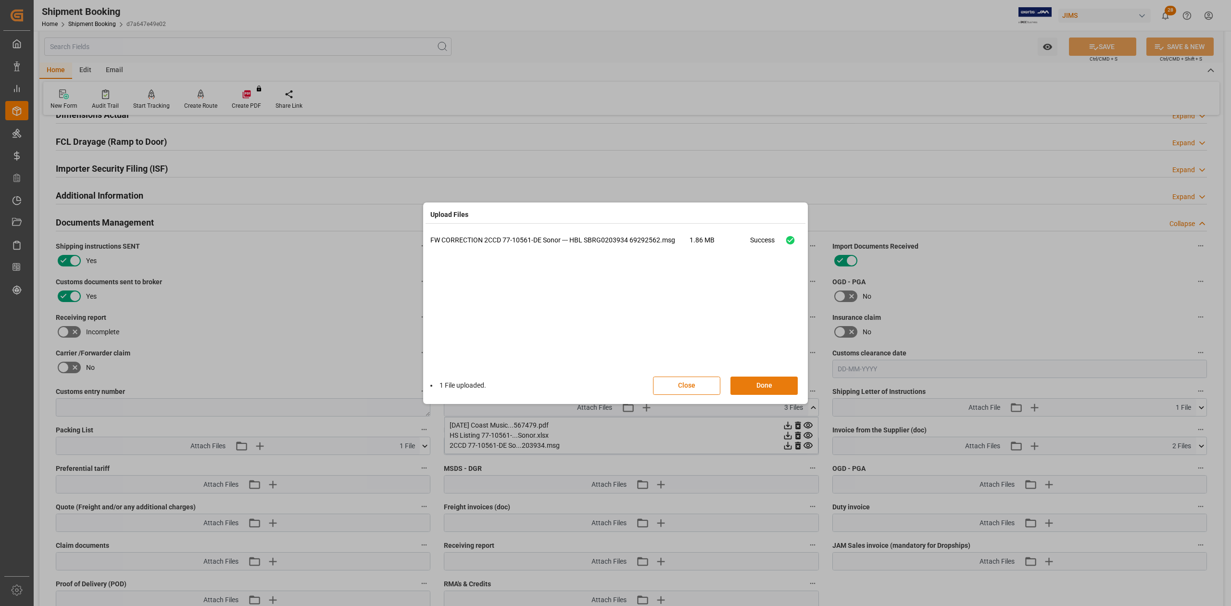
click at [782, 390] on button "Done" at bounding box center [763, 386] width 67 height 18
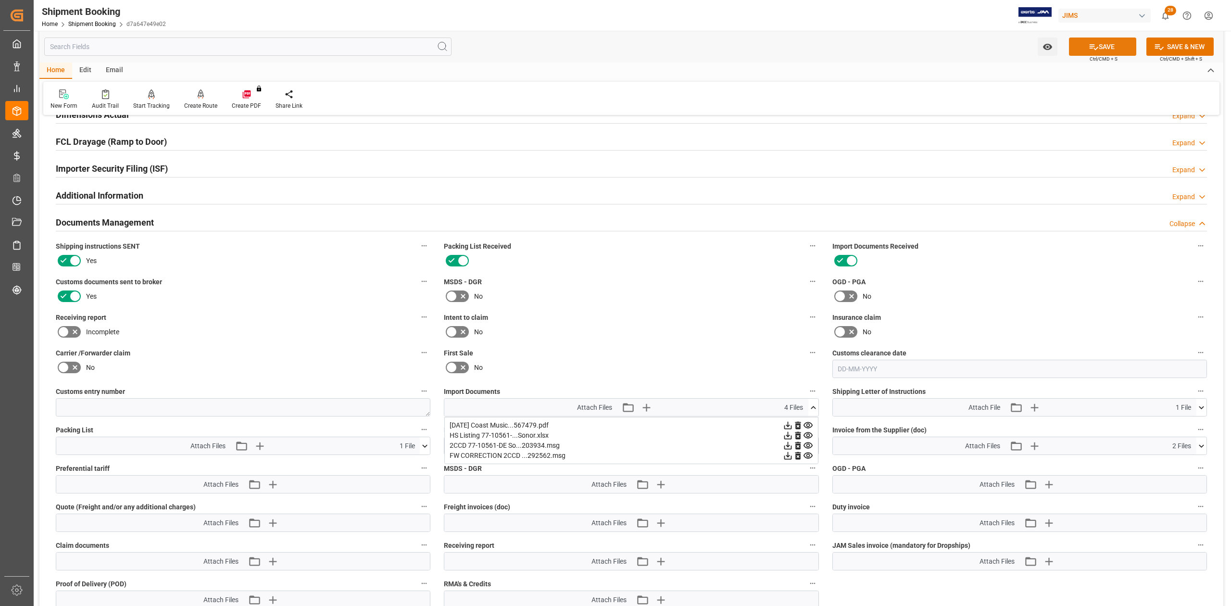
click at [1103, 50] on button "SAVE" at bounding box center [1102, 47] width 67 height 18
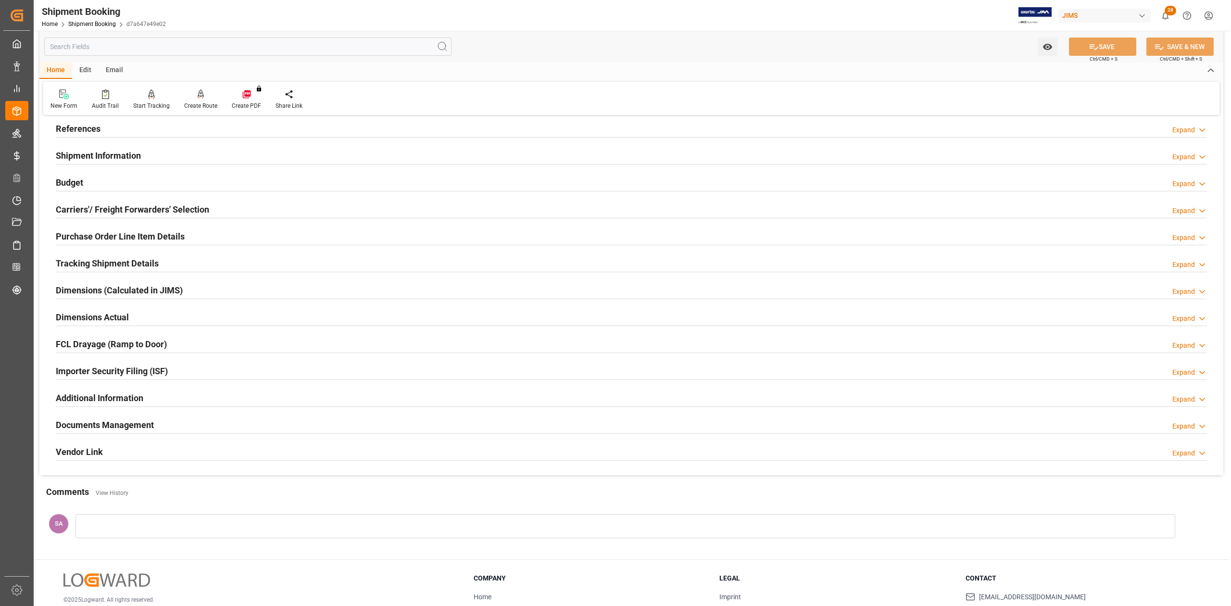
scroll to position [0, 0]
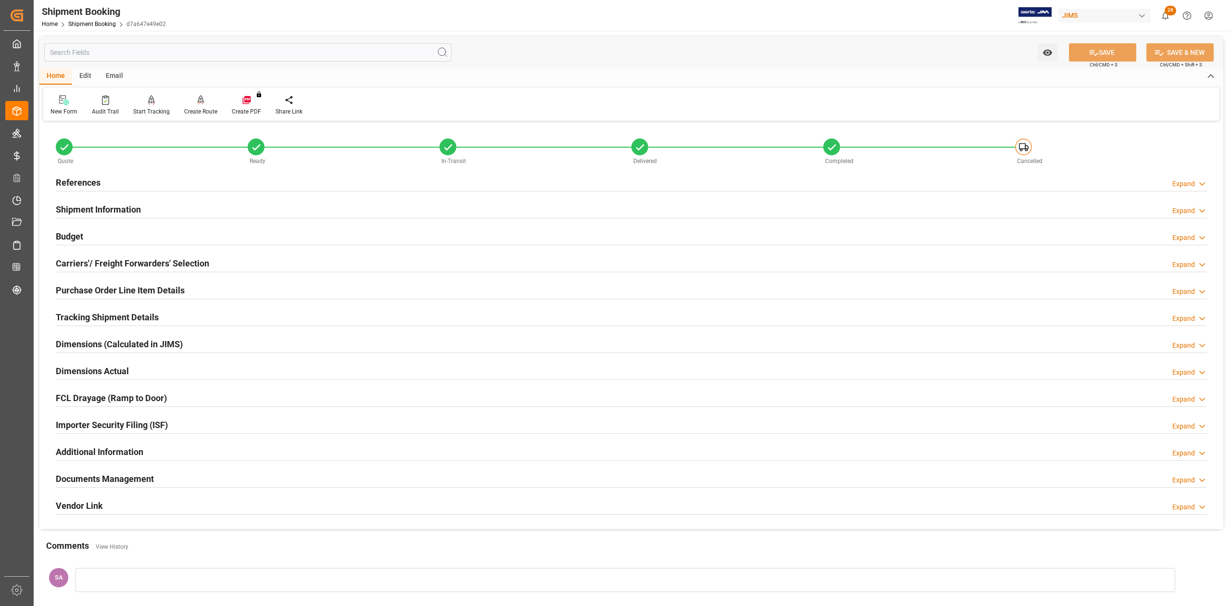
click at [129, 209] on h2 "Shipment Information" at bounding box center [98, 209] width 85 height 13
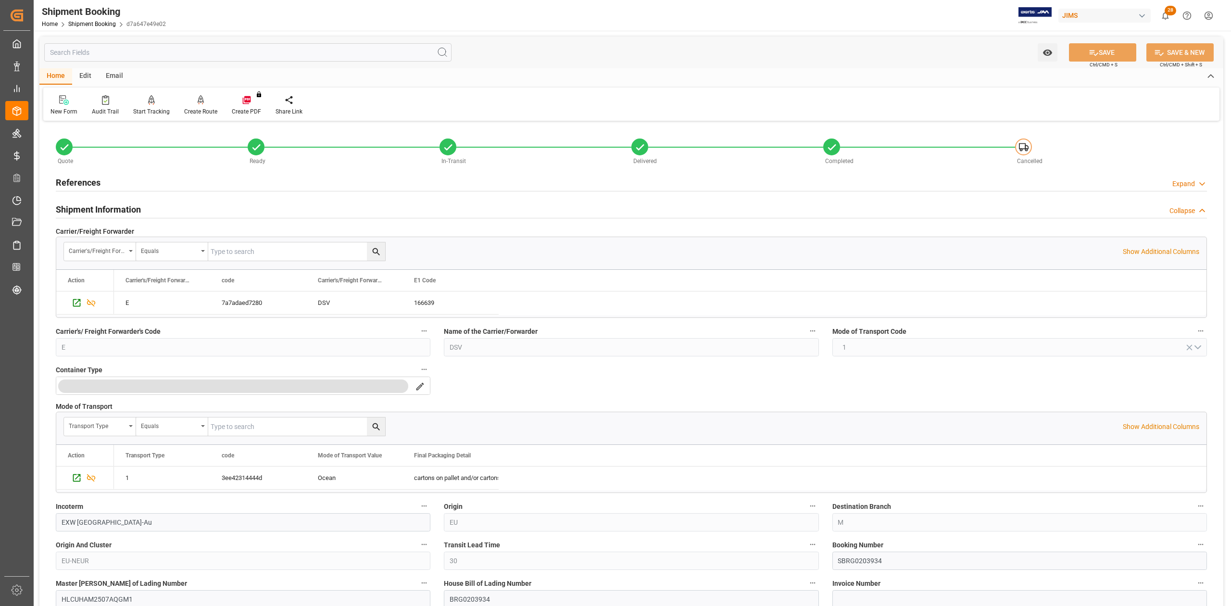
click at [129, 209] on h2 "Shipment Information" at bounding box center [98, 209] width 85 height 13
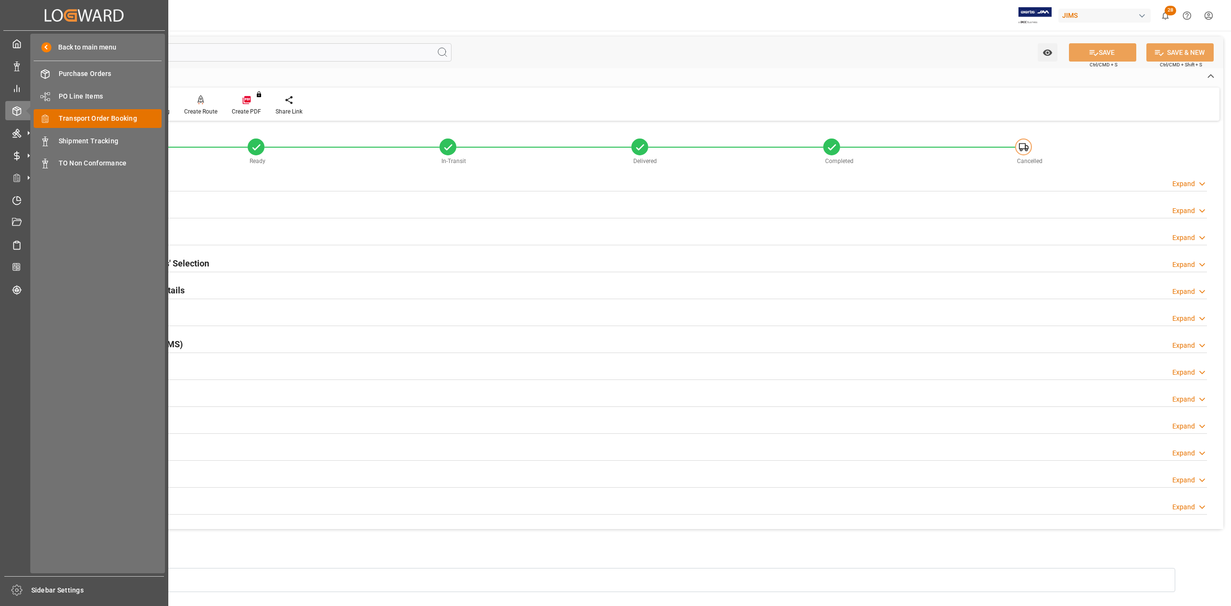
click at [94, 118] on span "Transport Order Booking" at bounding box center [110, 118] width 103 height 10
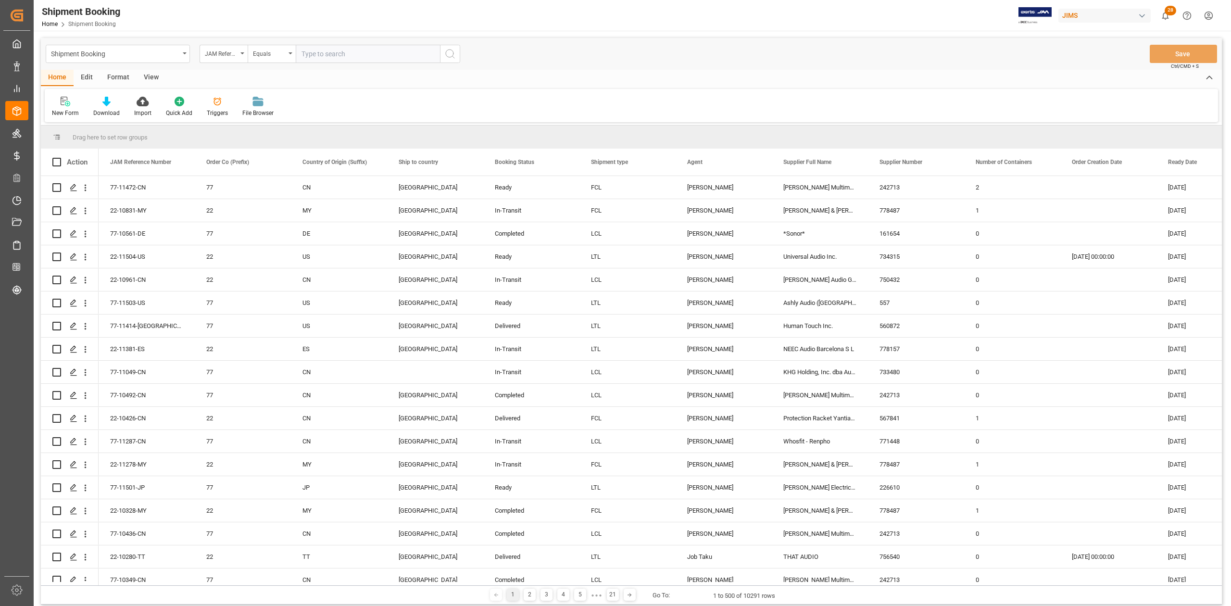
click at [331, 56] on input "text" at bounding box center [368, 54] width 144 height 18
click at [275, 58] on div "JAM Reference Number Equals 77-11442-VN" at bounding box center [330, 54] width 261 height 18
type input "77-11442-VN"
click at [452, 56] on circle "search button" at bounding box center [450, 54] width 8 height 8
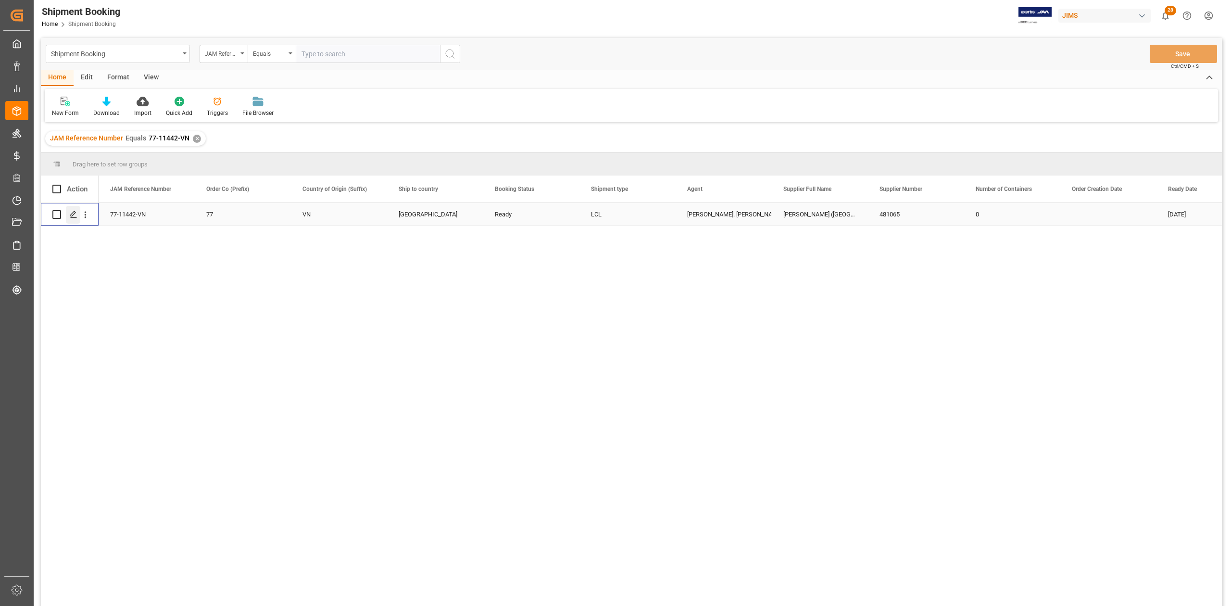
click at [71, 213] on icon "Press SPACE to select this row." at bounding box center [74, 215] width 8 height 8
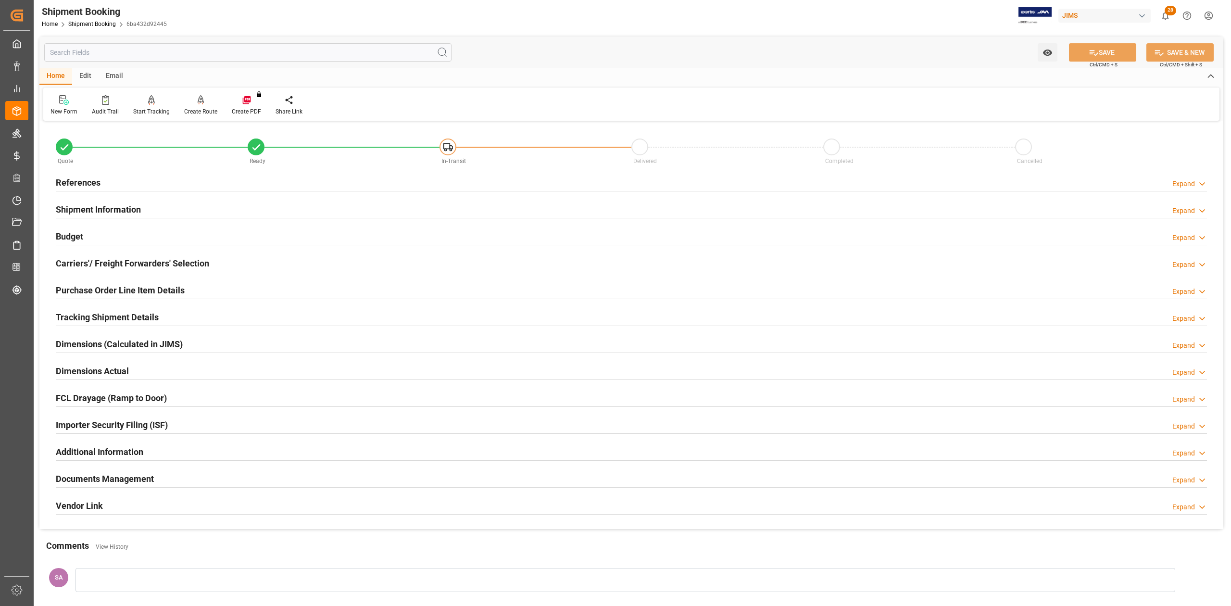
click at [81, 182] on h2 "References" at bounding box center [78, 182] width 45 height 13
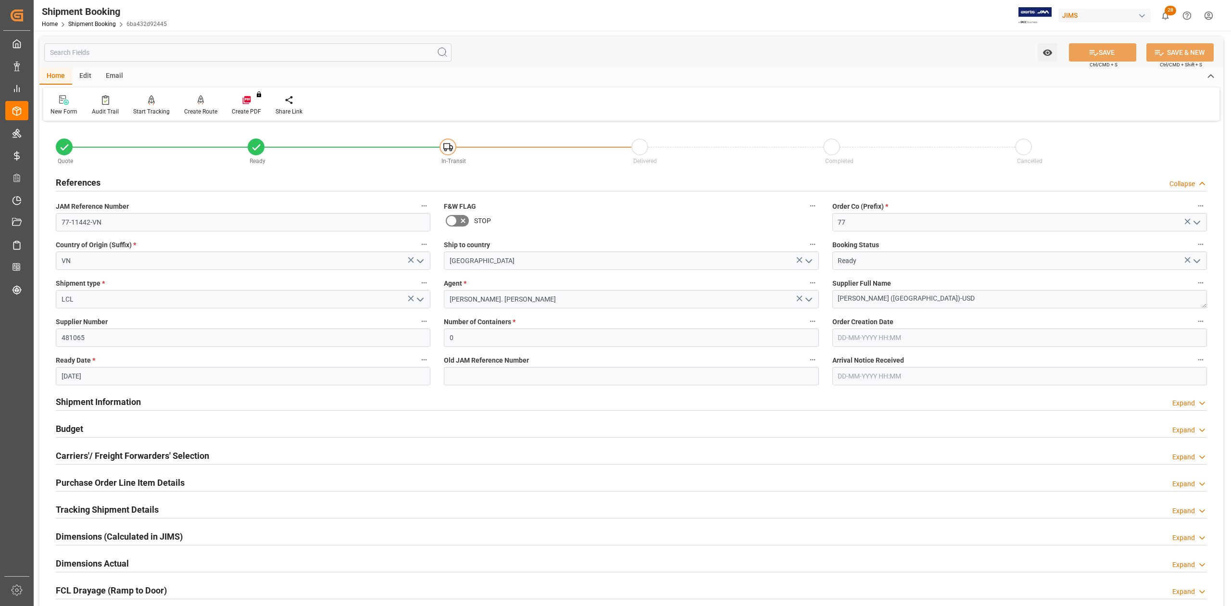
click at [120, 456] on h2 "Carriers'/ Freight Forwarders' Selection" at bounding box center [132, 455] width 153 height 13
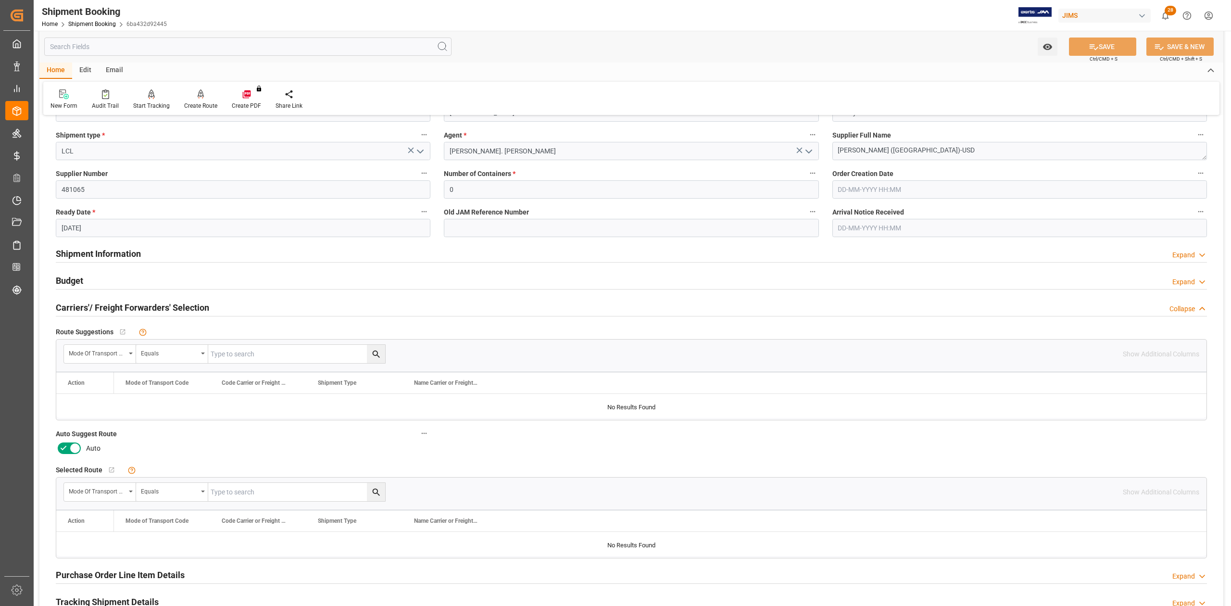
scroll to position [256, 0]
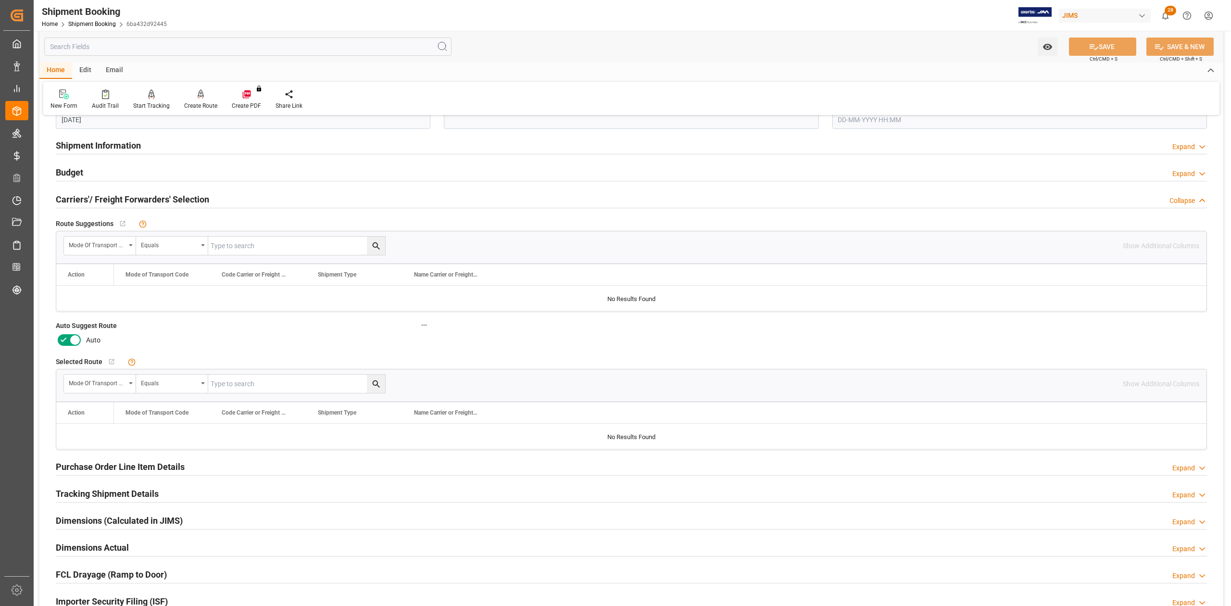
click at [71, 337] on icon at bounding box center [75, 340] width 12 height 12
click at [0, 0] on input "checkbox" at bounding box center [0, 0] width 0 height 0
click at [1119, 45] on button "SAVE" at bounding box center [1102, 47] width 67 height 18
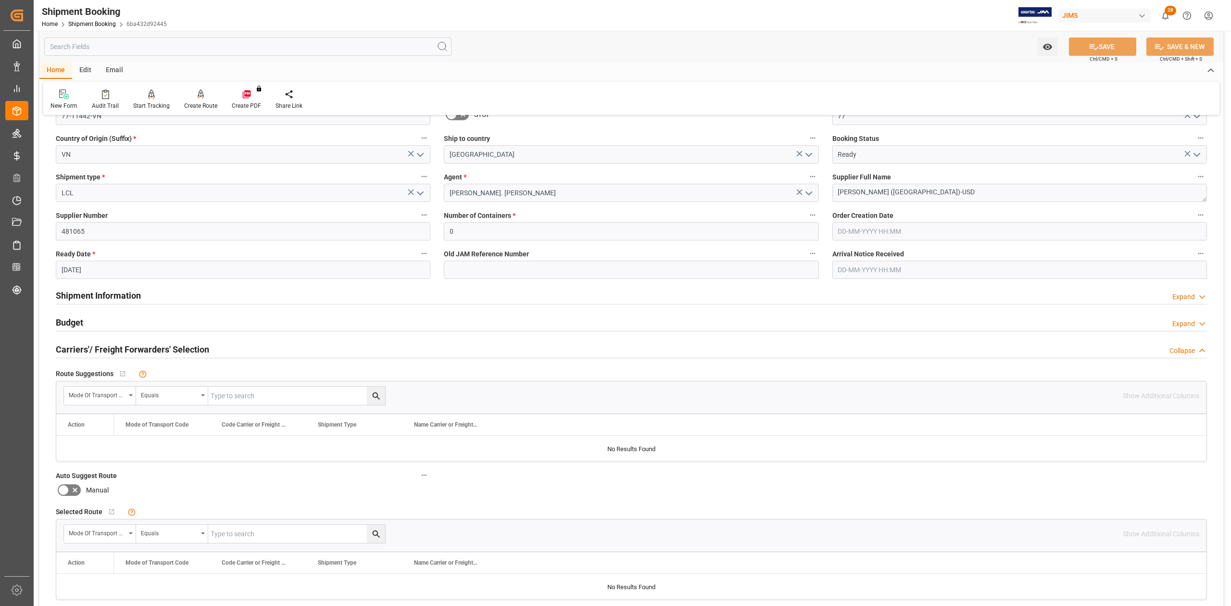
scroll to position [0, 0]
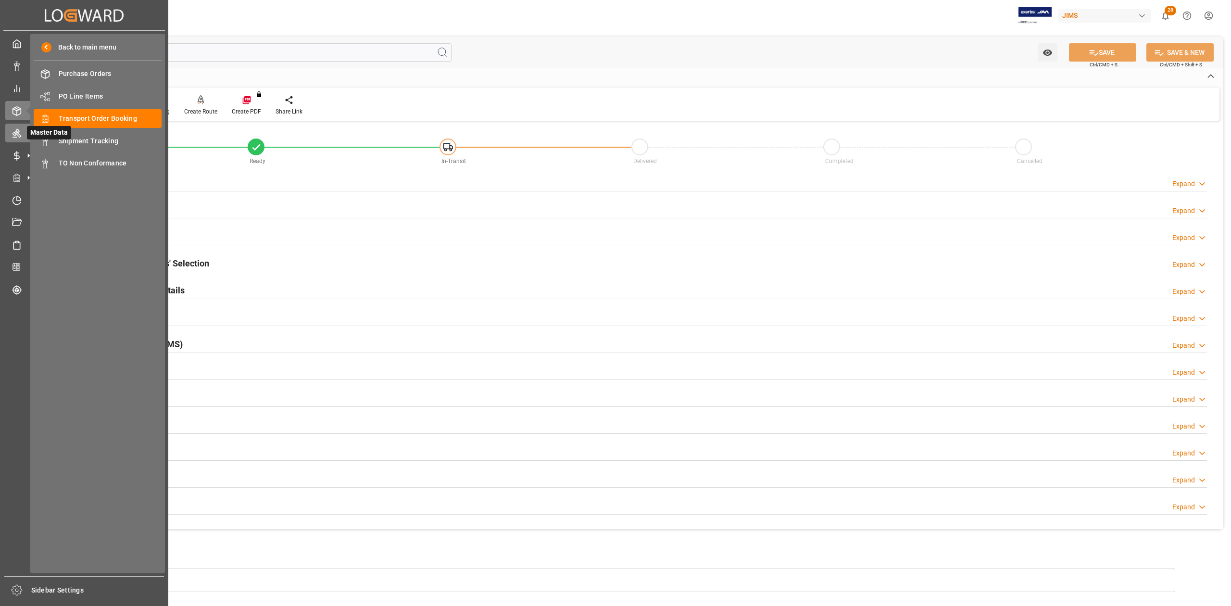
click at [18, 133] on icon at bounding box center [17, 133] width 9 height 9
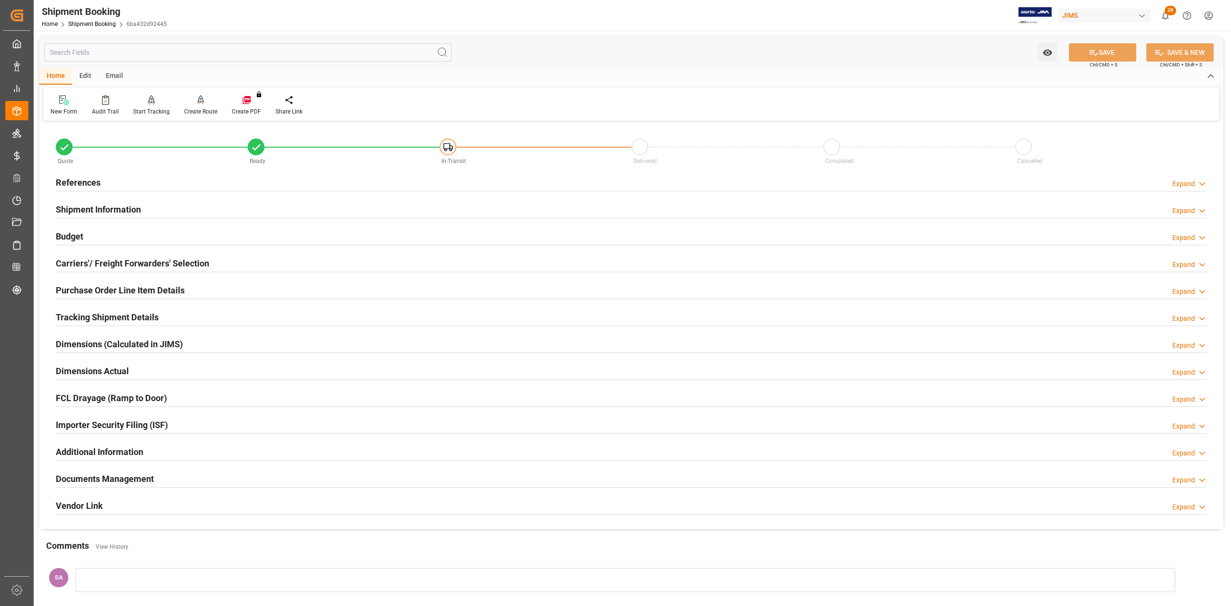
click at [77, 179] on h2 "References" at bounding box center [78, 182] width 45 height 13
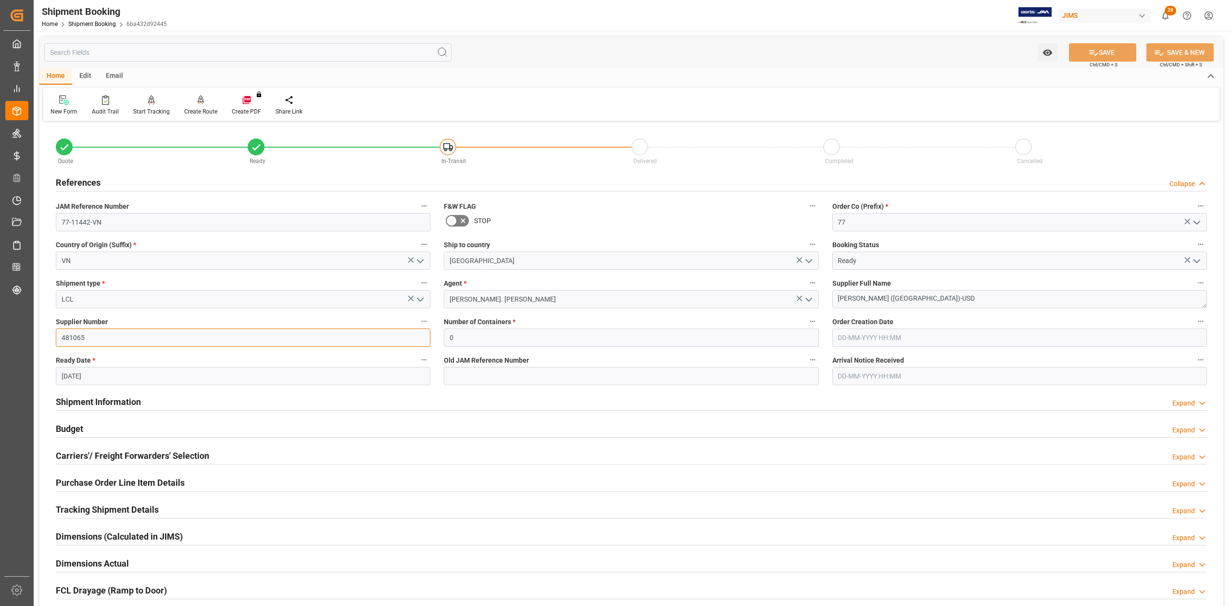
click at [77, 341] on input "481065" at bounding box center [243, 337] width 375 height 18
drag, startPoint x: 127, startPoint y: 398, endPoint x: 808, endPoint y: 397, distance: 681.4
click at [127, 398] on h2 "Shipment Information" at bounding box center [98, 401] width 85 height 13
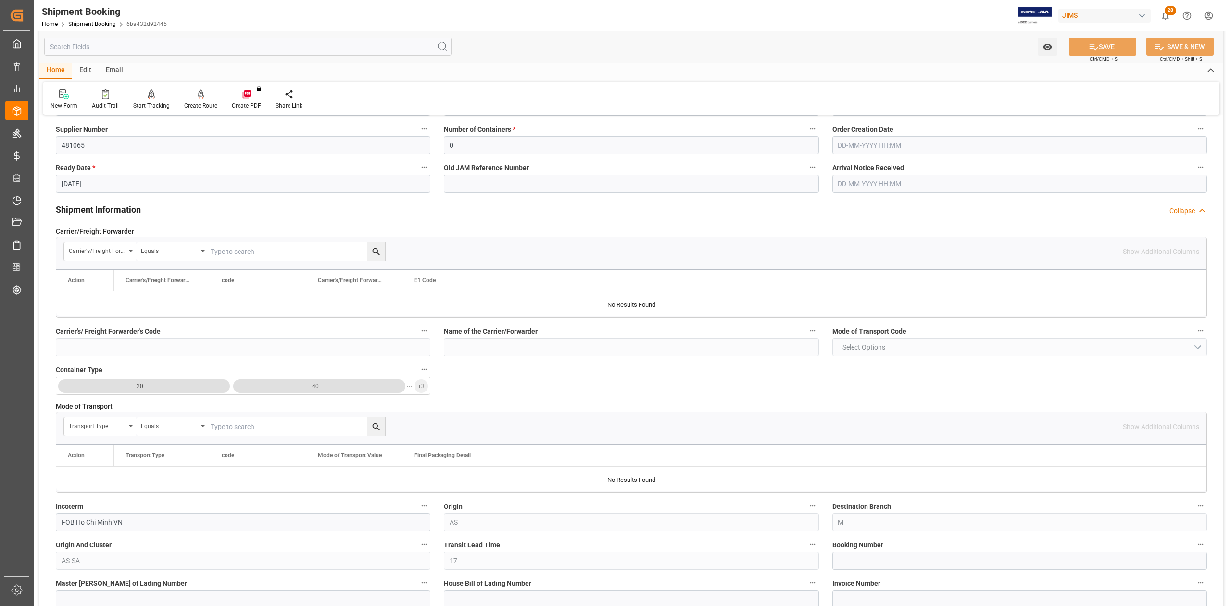
scroll to position [256, 0]
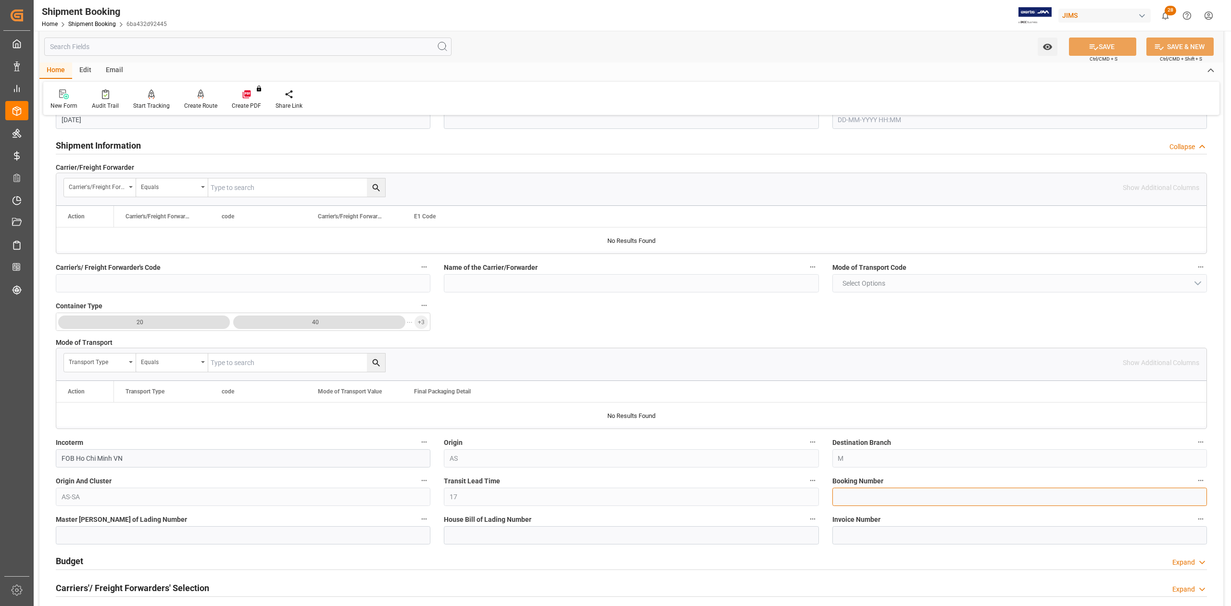
click at [876, 501] on input at bounding box center [1019, 497] width 375 height 18
paste input "13642042"
type input "13642042"
click at [1095, 44] on icon at bounding box center [1094, 47] width 10 height 10
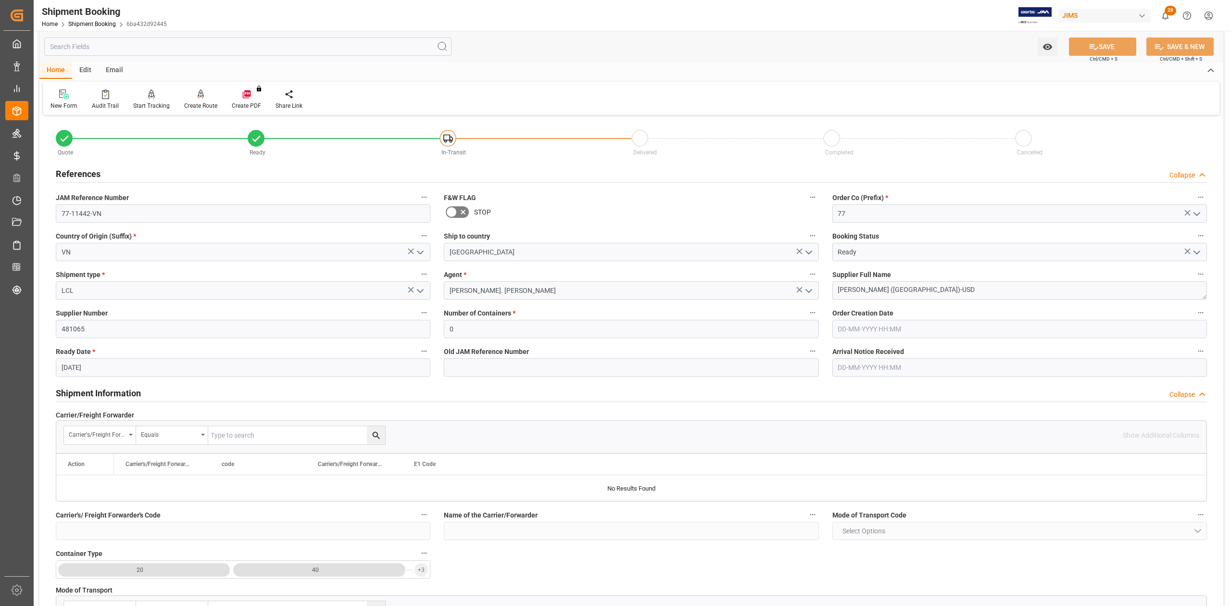
scroll to position [0, 0]
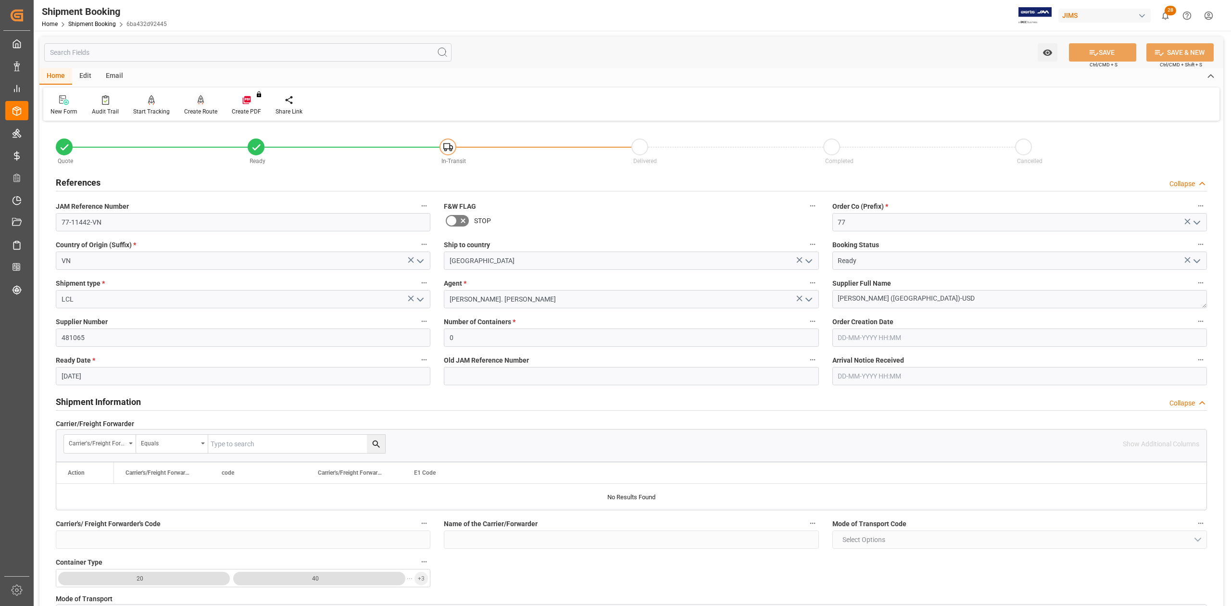
click at [193, 110] on div "Create Route" at bounding box center [200, 111] width 33 height 9
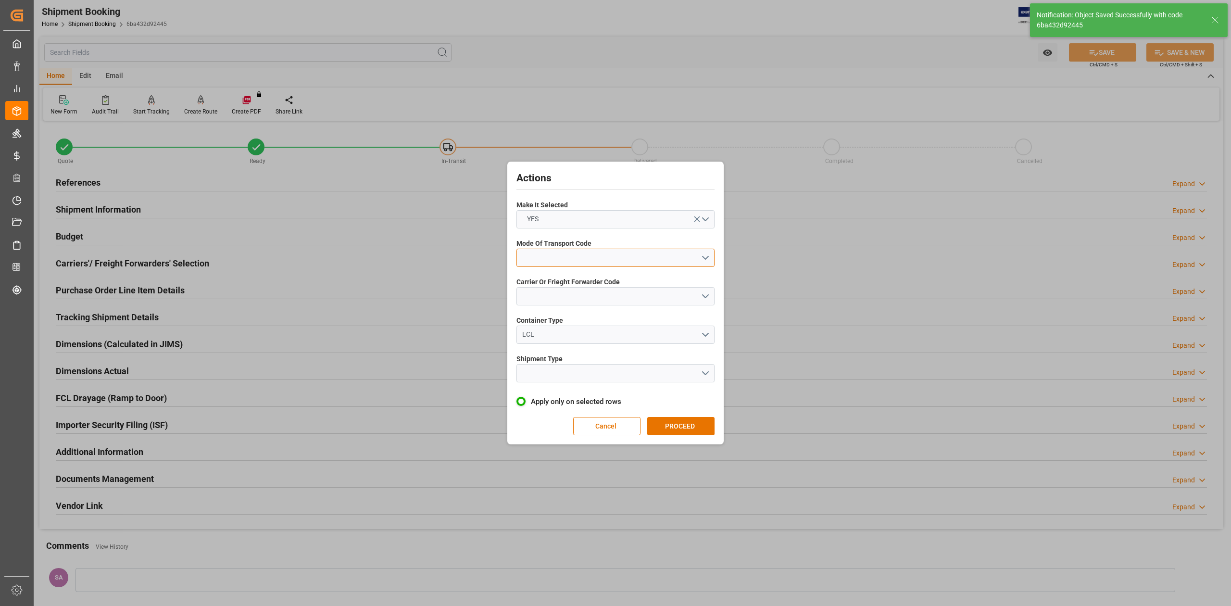
click at [595, 262] on button "open menu" at bounding box center [615, 258] width 198 height 18
click at [595, 262] on div "1- OCEAN" at bounding box center [615, 260] width 197 height 20
click at [602, 302] on button "open menu" at bounding box center [615, 296] width 198 height 18
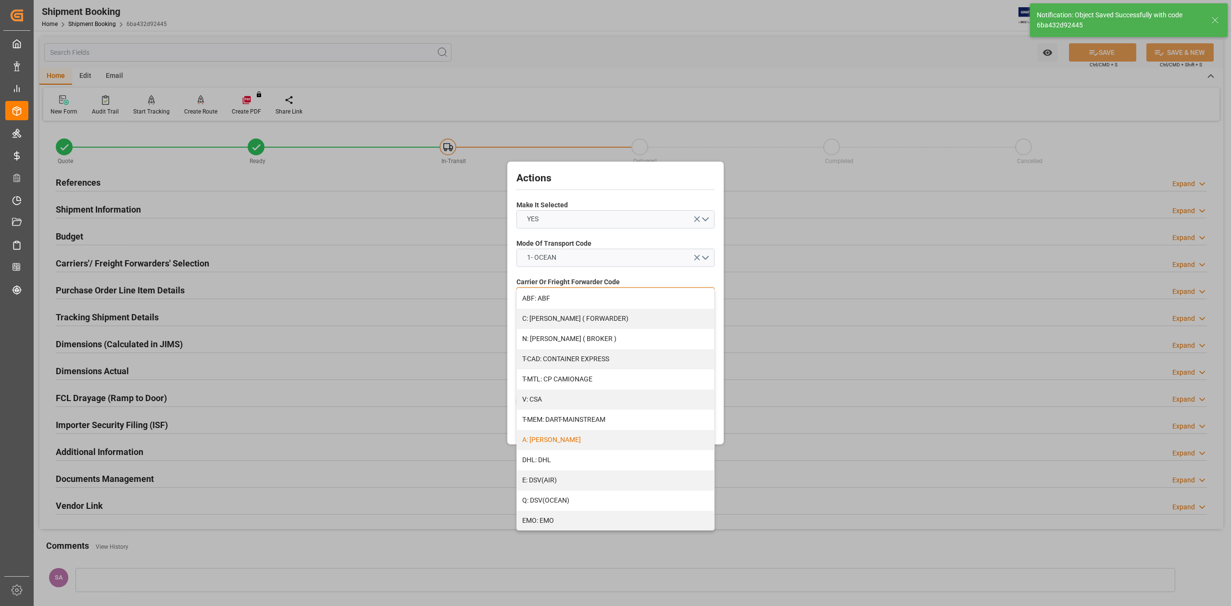
click at [554, 437] on div "A: DELMAR" at bounding box center [615, 440] width 197 height 20
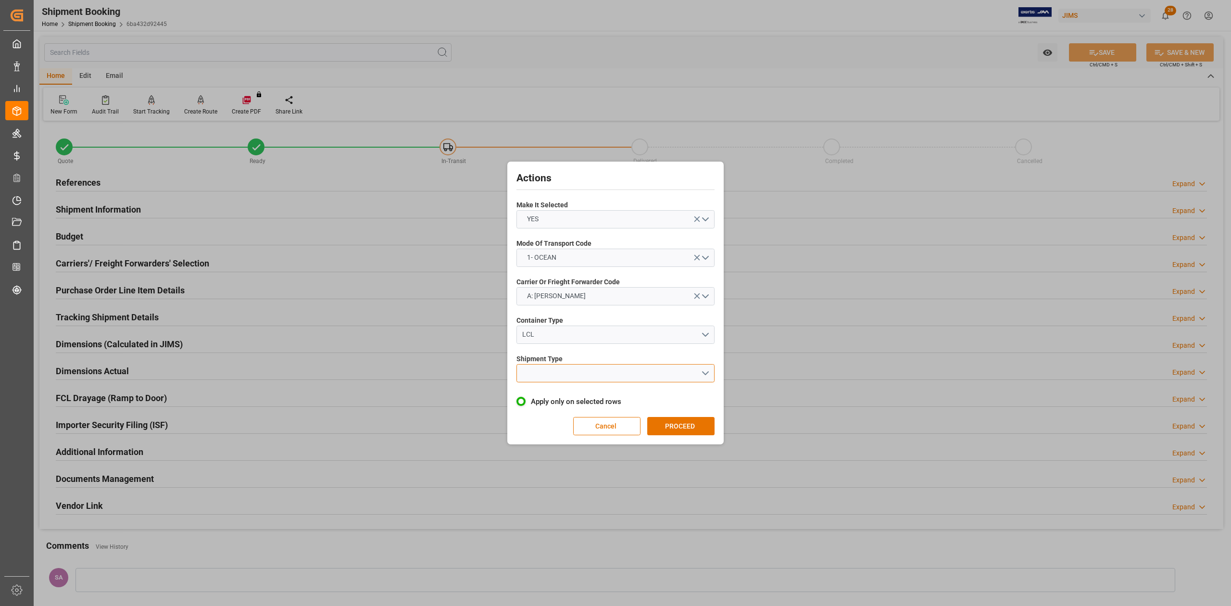
click at [558, 370] on button "open menu" at bounding box center [615, 373] width 198 height 18
click at [559, 393] on div "LCL" at bounding box center [615, 396] width 197 height 20
click at [685, 429] on button "PROCEED" at bounding box center [680, 426] width 67 height 18
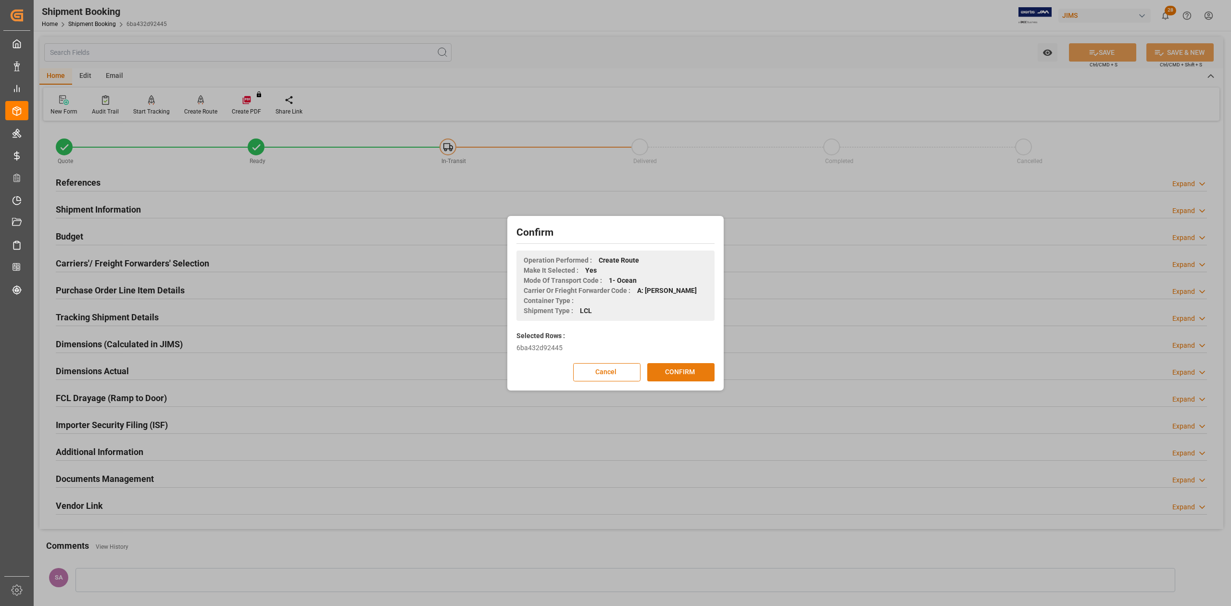
click at [668, 364] on button "CONFIRM" at bounding box center [680, 372] width 67 height 18
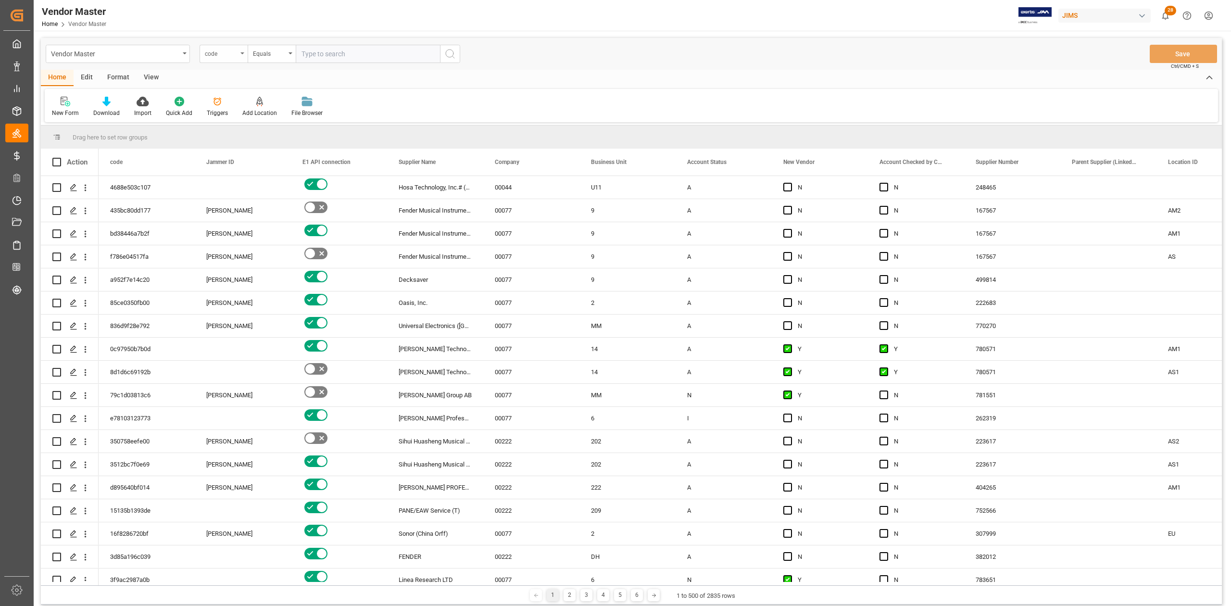
click at [235, 54] on div "code" at bounding box center [221, 52] width 33 height 11
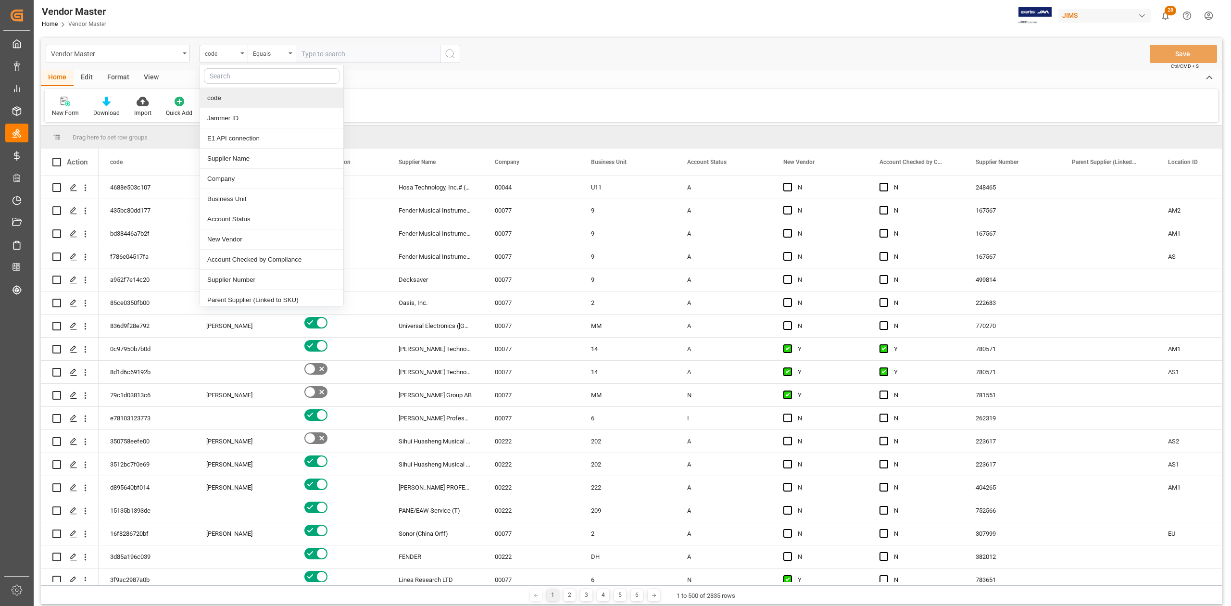
click at [238, 74] on input "text" at bounding box center [272, 75] width 136 height 15
type input "SUPP"
click at [257, 119] on div "Supplier Number" at bounding box center [271, 118] width 143 height 20
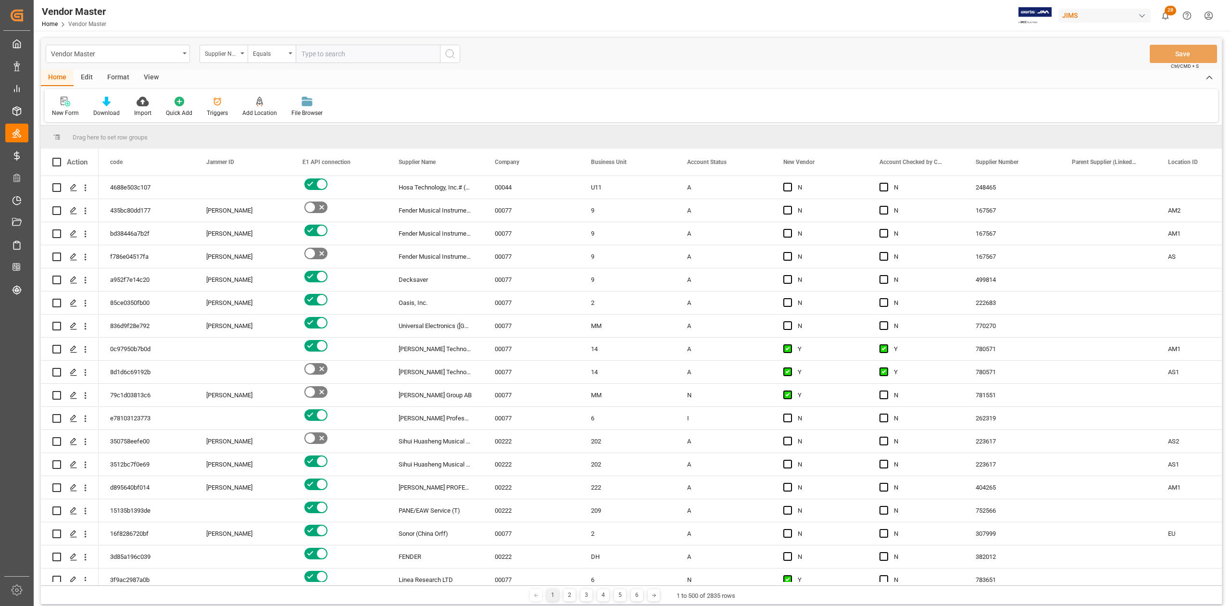
click at [358, 56] on input "text" at bounding box center [368, 54] width 144 height 18
paste input "481065"
type input "481065"
click at [447, 52] on icon "search button" at bounding box center [450, 54] width 12 height 12
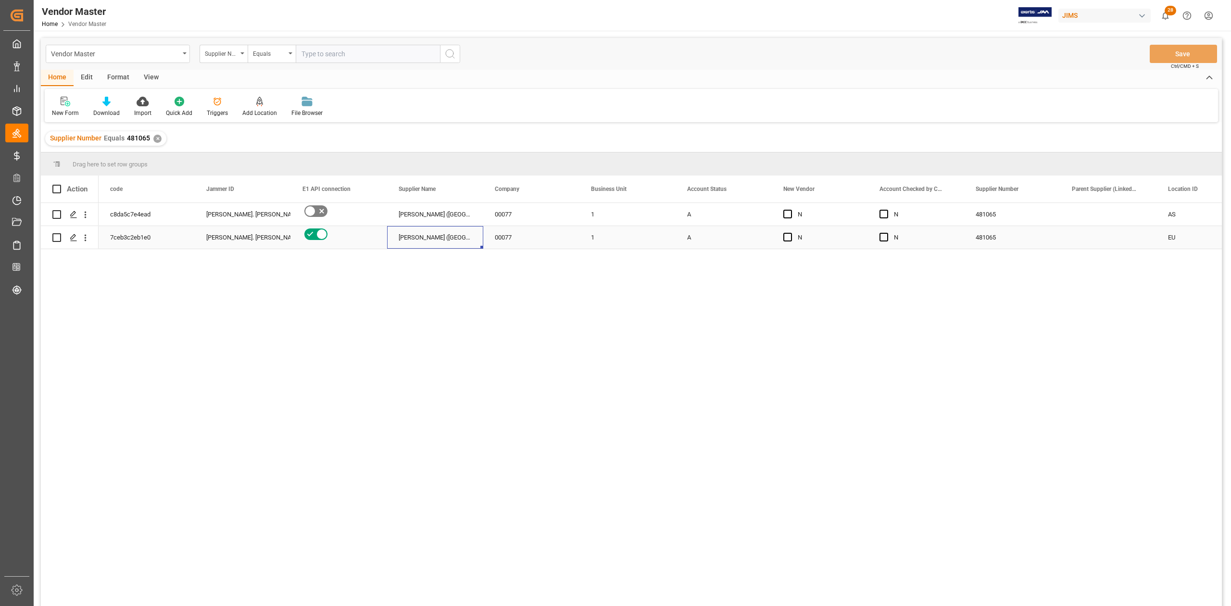
click at [453, 239] on div "[PERSON_NAME] ([GEOGRAPHIC_DATA])-USD" at bounding box center [435, 237] width 96 height 23
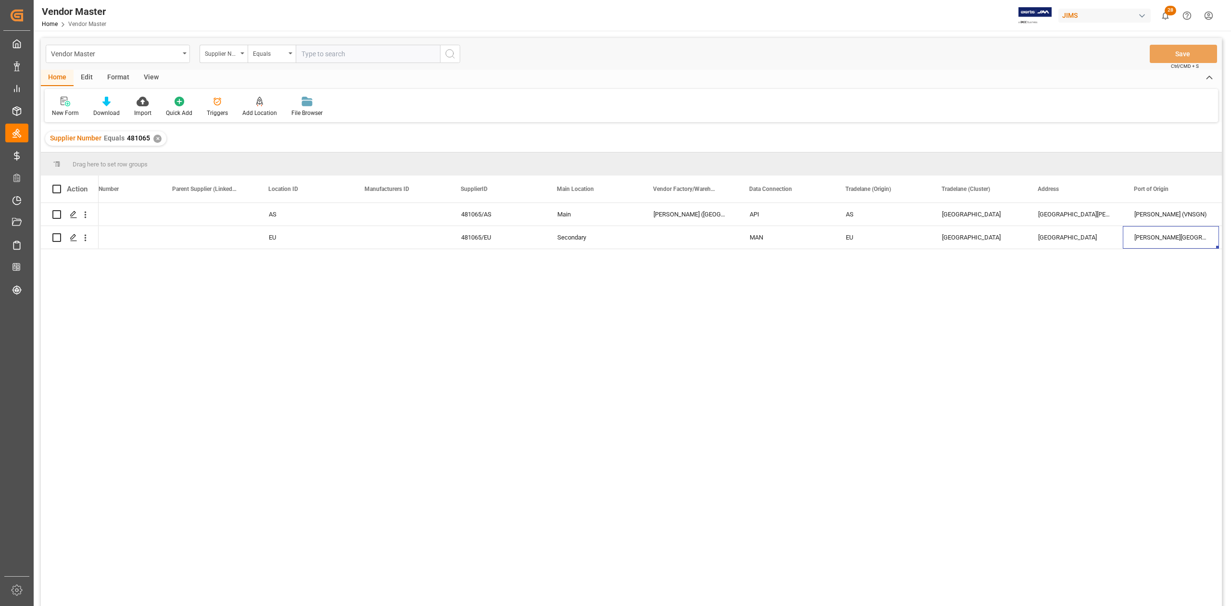
scroll to position [0, 995]
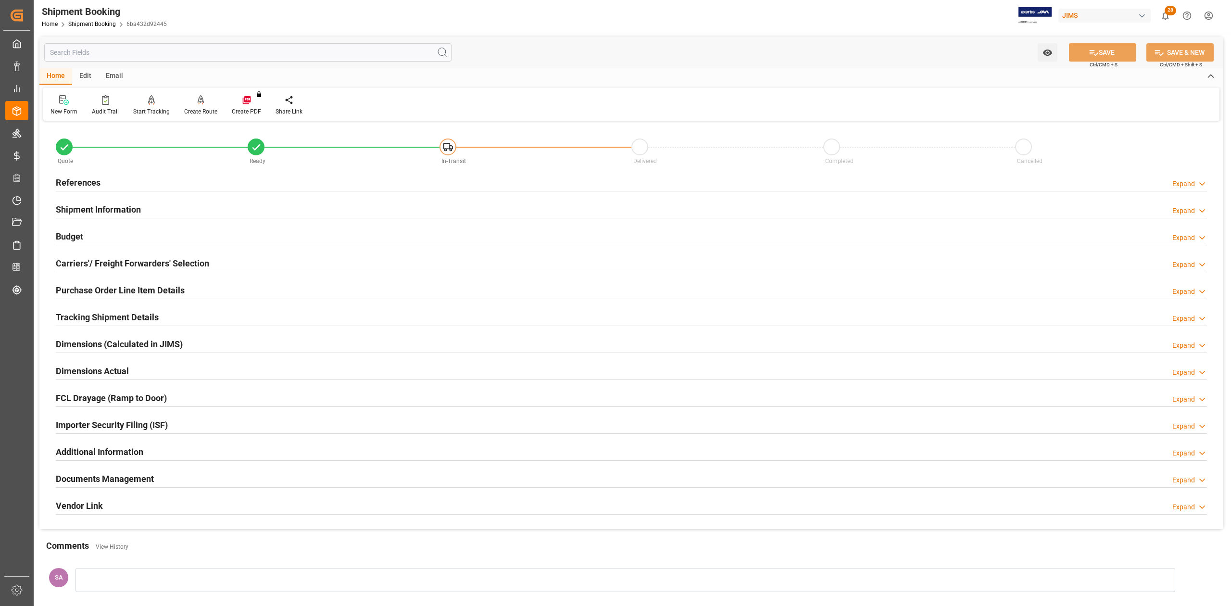
click at [118, 374] on h2 "Dimensions Actual" at bounding box center [92, 370] width 73 height 13
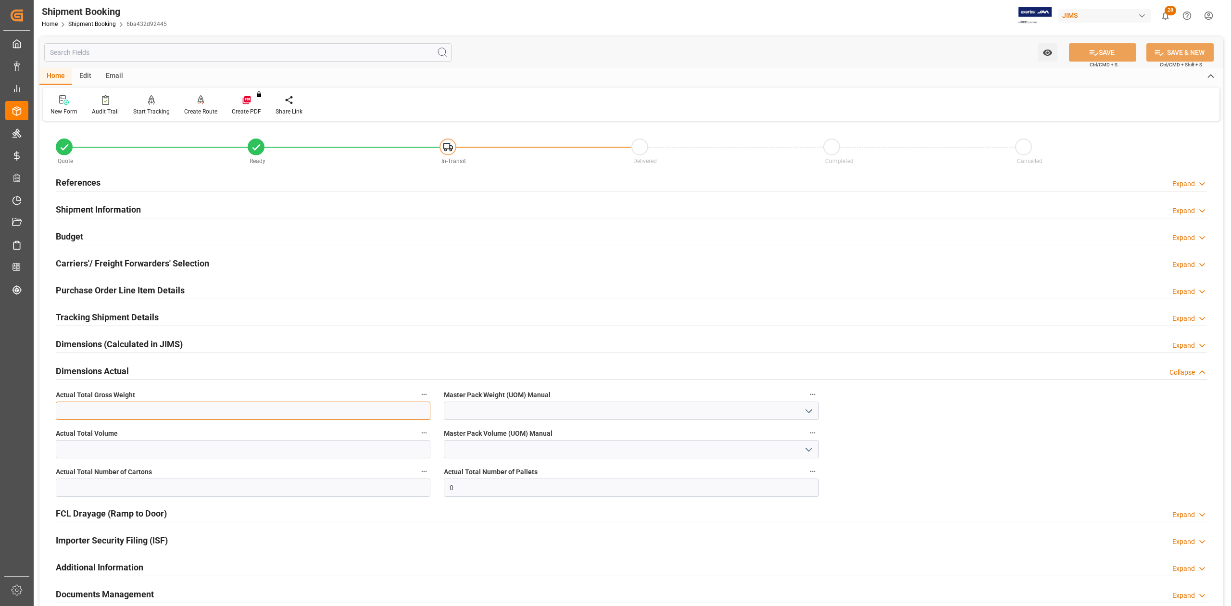
click at [137, 414] on input "text" at bounding box center [243, 411] width 375 height 18
type input "3085.54"
click at [301, 449] on input "text" at bounding box center [243, 449] width 375 height 18
type input "18.677"
click at [289, 480] on input "text" at bounding box center [243, 487] width 375 height 18
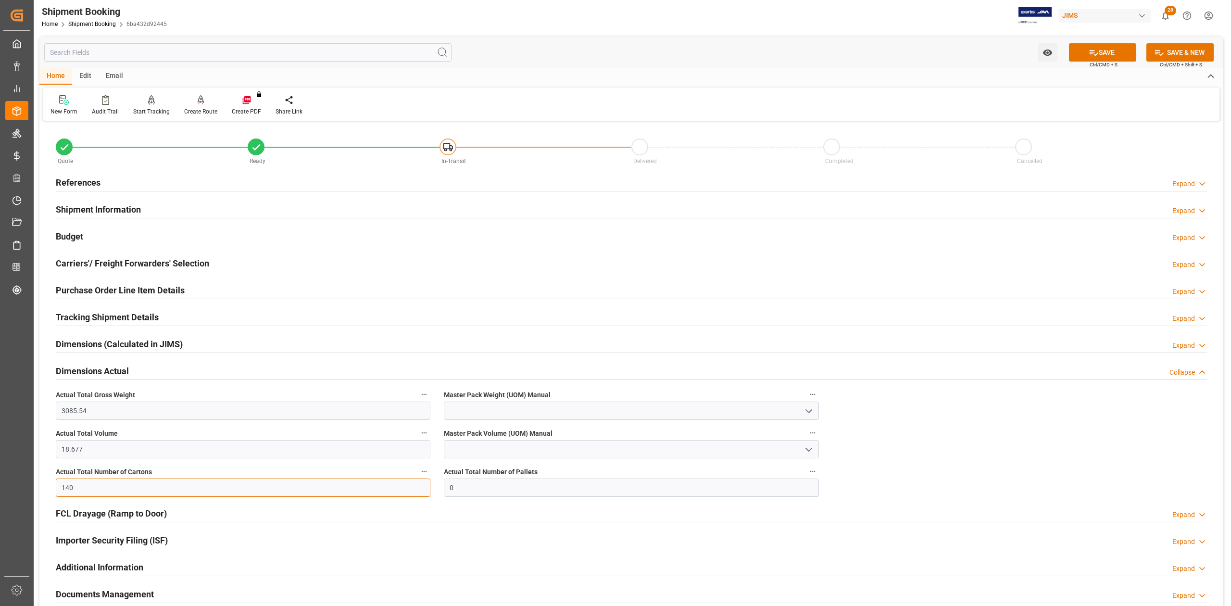
type input "140"
click at [504, 408] on input at bounding box center [631, 411] width 375 height 18
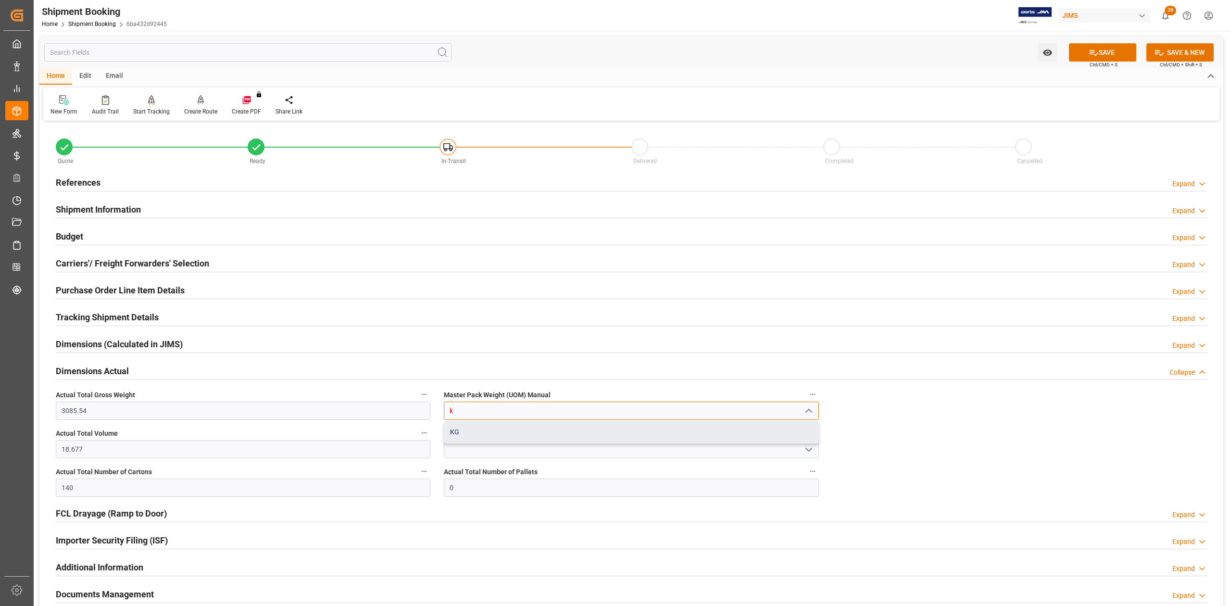
click at [500, 434] on div "KG" at bounding box center [631, 432] width 374 height 22
type input "KG"
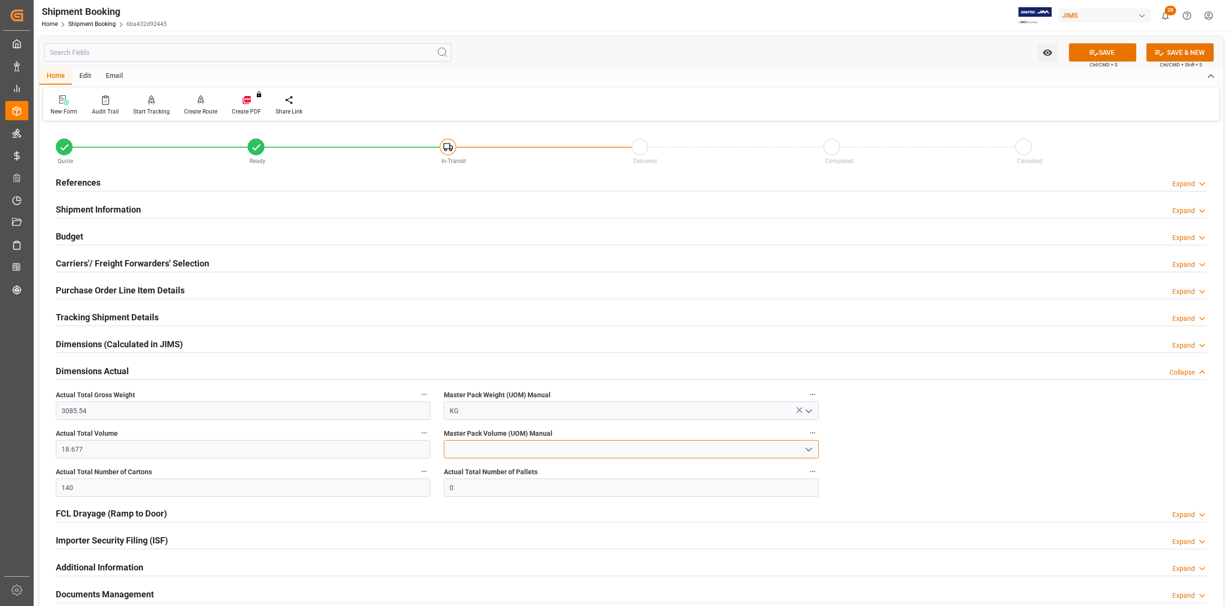
click at [497, 448] on input at bounding box center [631, 449] width 375 height 18
click at [497, 469] on div "CBM" at bounding box center [631, 471] width 374 height 22
type input "CBM"
click at [1093, 54] on icon at bounding box center [1094, 53] width 10 height 10
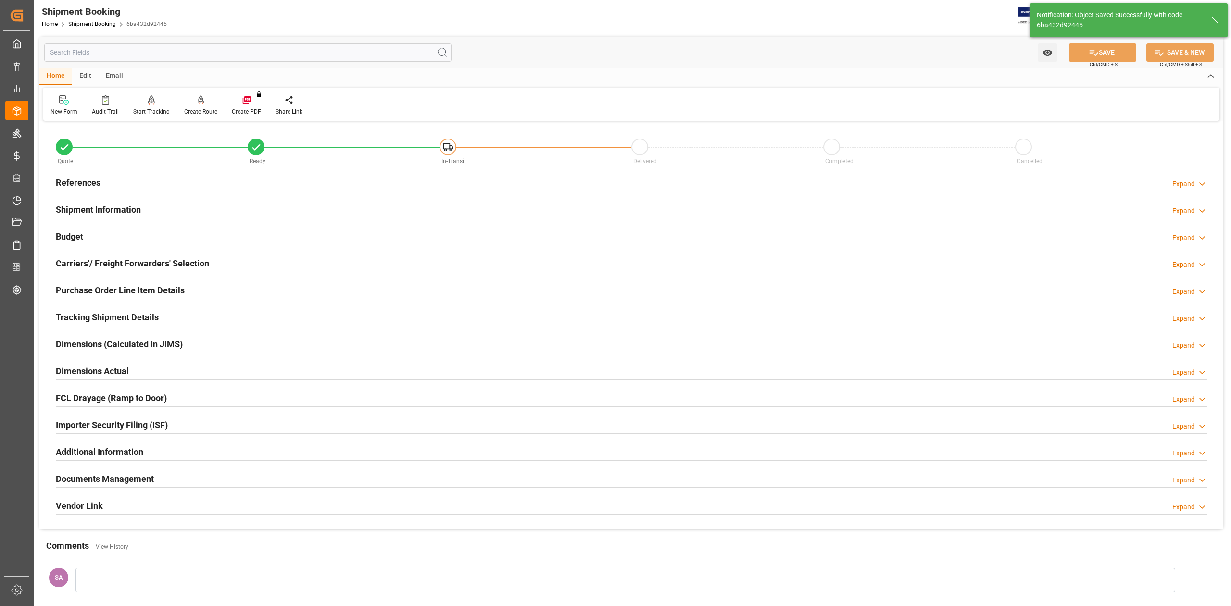
click at [87, 315] on h2 "Tracking Shipment Details" at bounding box center [107, 317] width 103 height 13
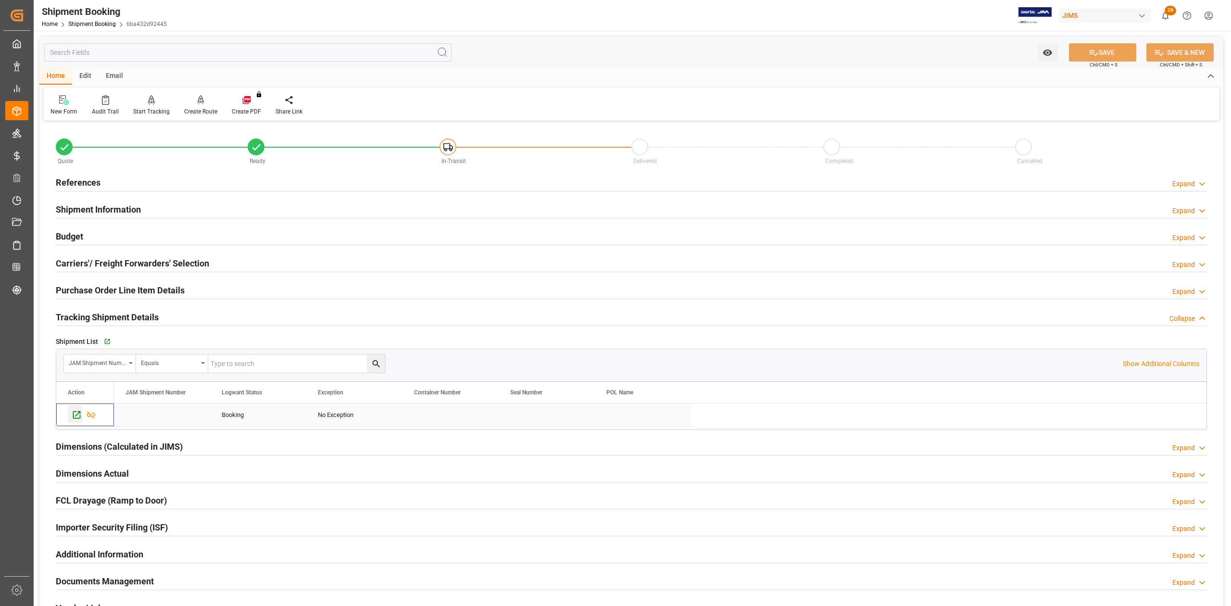
click at [75, 420] on icon "Press SPACE to select this row." at bounding box center [77, 415] width 10 height 10
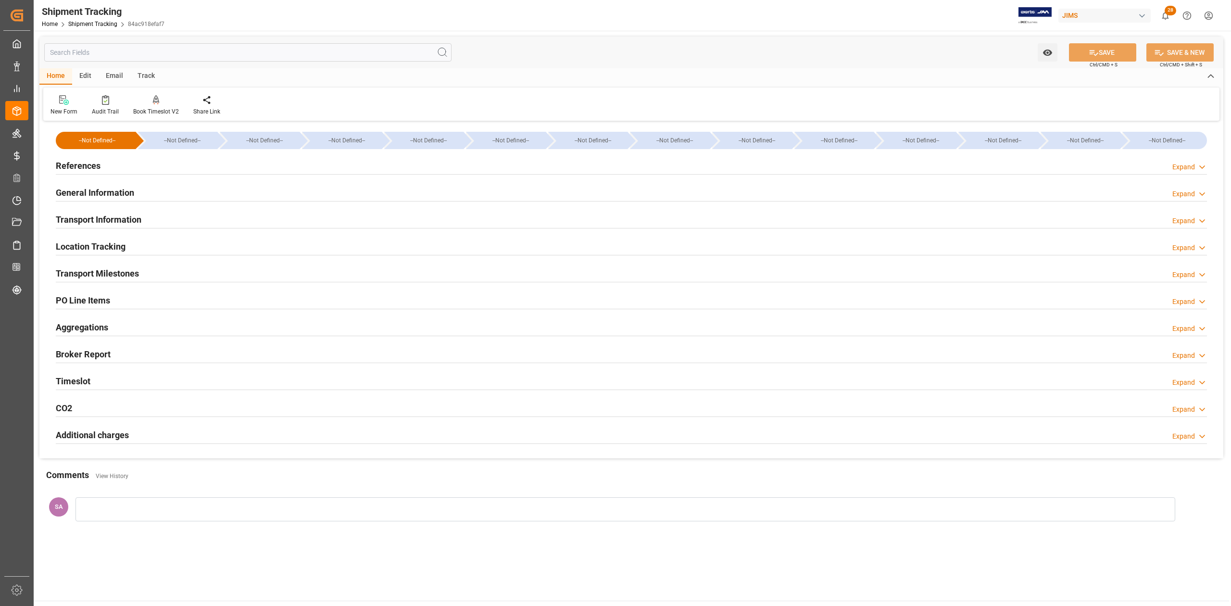
click at [135, 274] on h2 "Transport Milestones" at bounding box center [97, 273] width 83 height 13
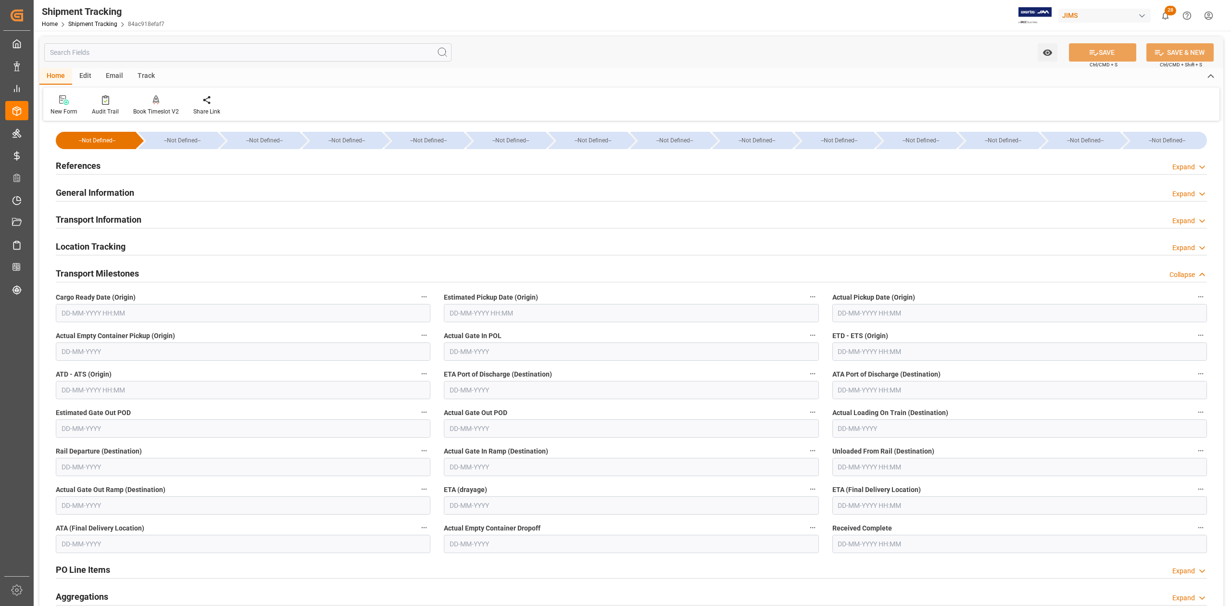
click at [140, 310] on input "text" at bounding box center [243, 313] width 375 height 18
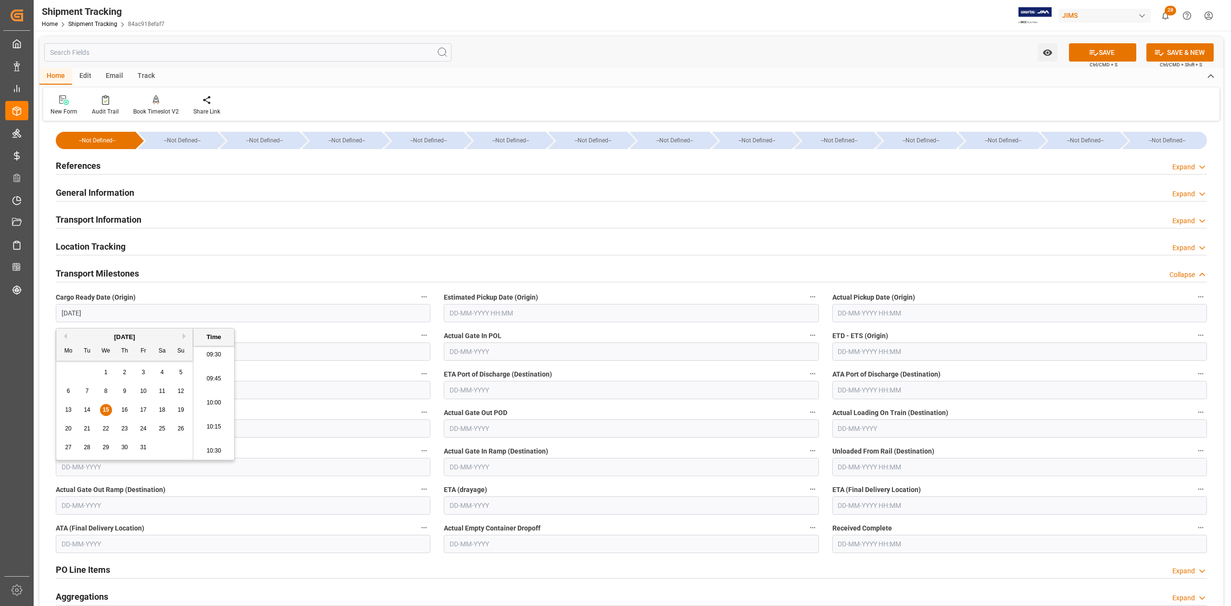
click at [473, 314] on input "text" at bounding box center [631, 313] width 375 height 18
type input "15-10-2025 00:00"
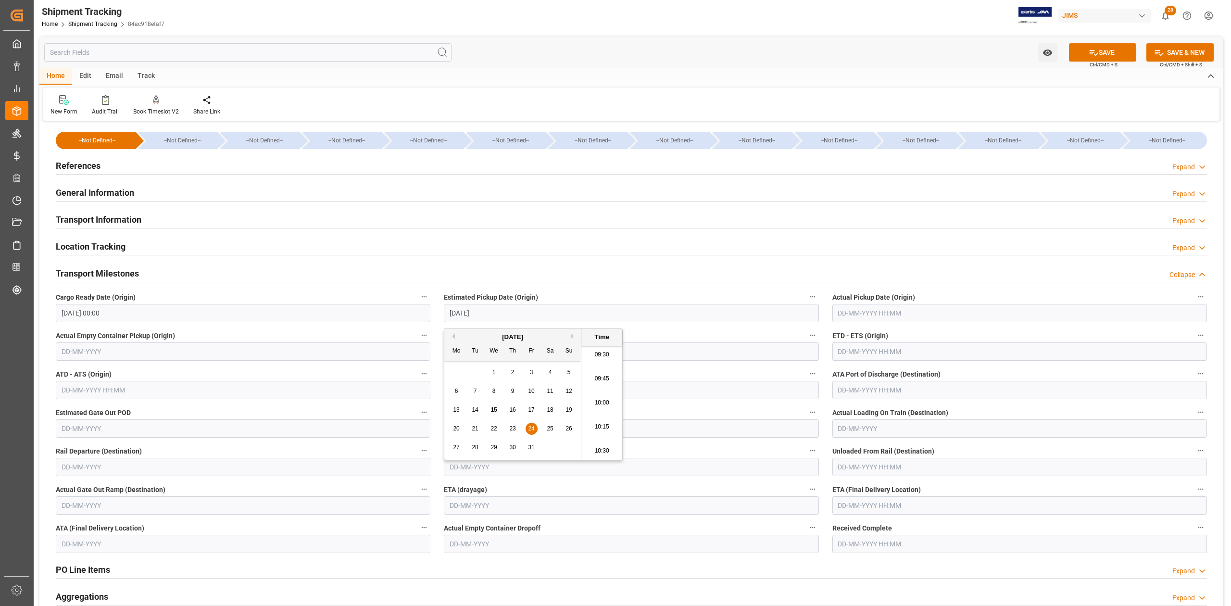
click at [465, 317] on input "10/24/25" at bounding box center [631, 313] width 375 height 18
click at [866, 351] on input "text" at bounding box center [1019, 351] width 375 height 18
type input "17-10-2025 00:00"
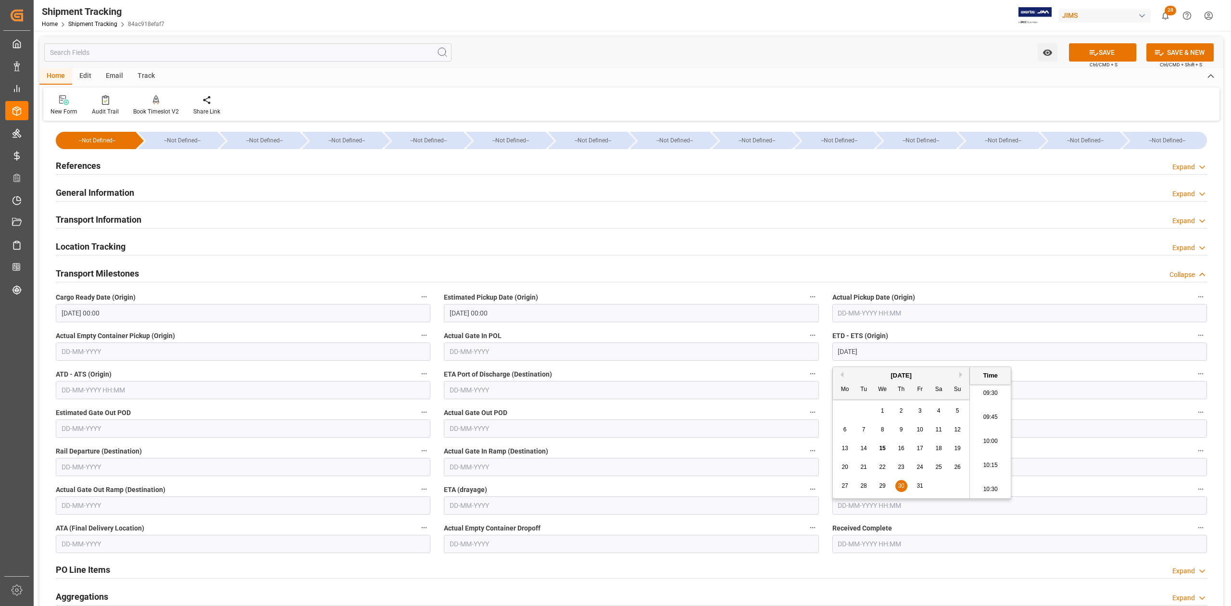
click at [1062, 507] on input "text" at bounding box center [1019, 505] width 375 height 18
type input "30-10-2025 00:00"
click at [962, 363] on button "Next Month" at bounding box center [962, 365] width 6 height 6
click at [844, 440] on span "15" at bounding box center [844, 438] width 6 height 7
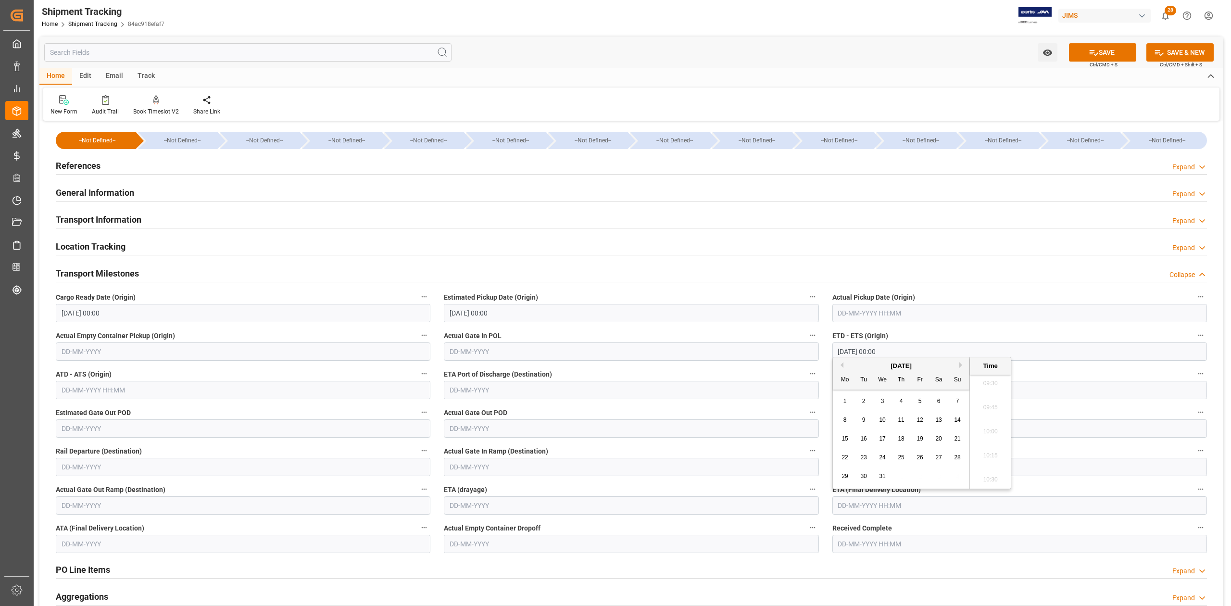
type input "15-12-2025 00:00"
click at [1095, 58] on button "SAVE" at bounding box center [1102, 52] width 67 height 18
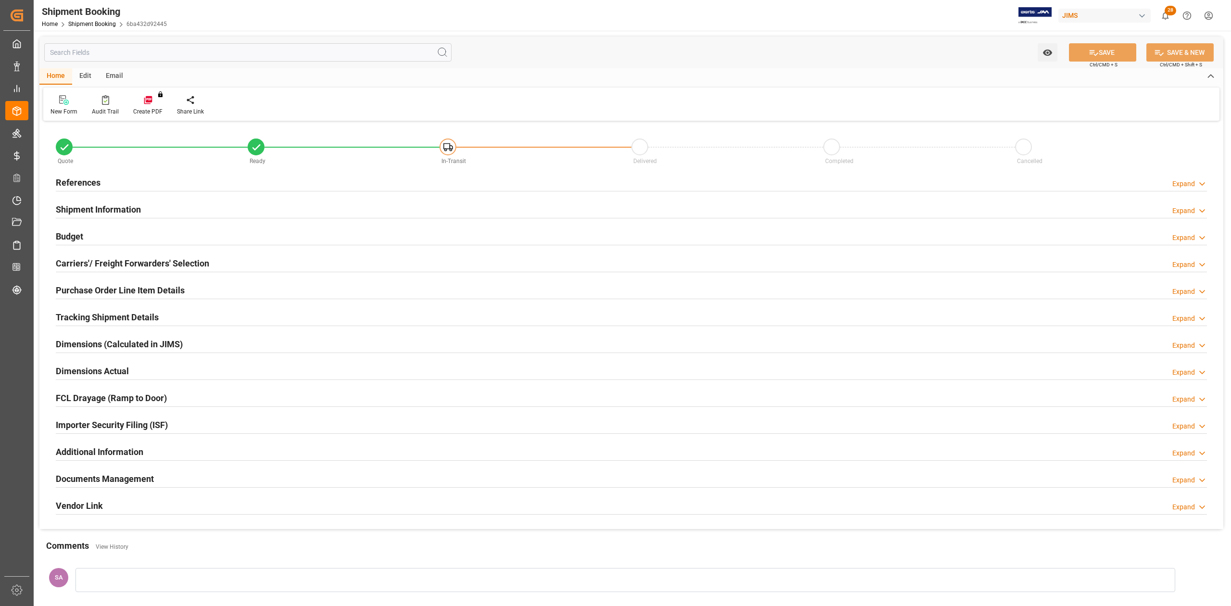
type input "0"
type input "[DATE]"
click at [79, 187] on h2 "References" at bounding box center [78, 182] width 45 height 13
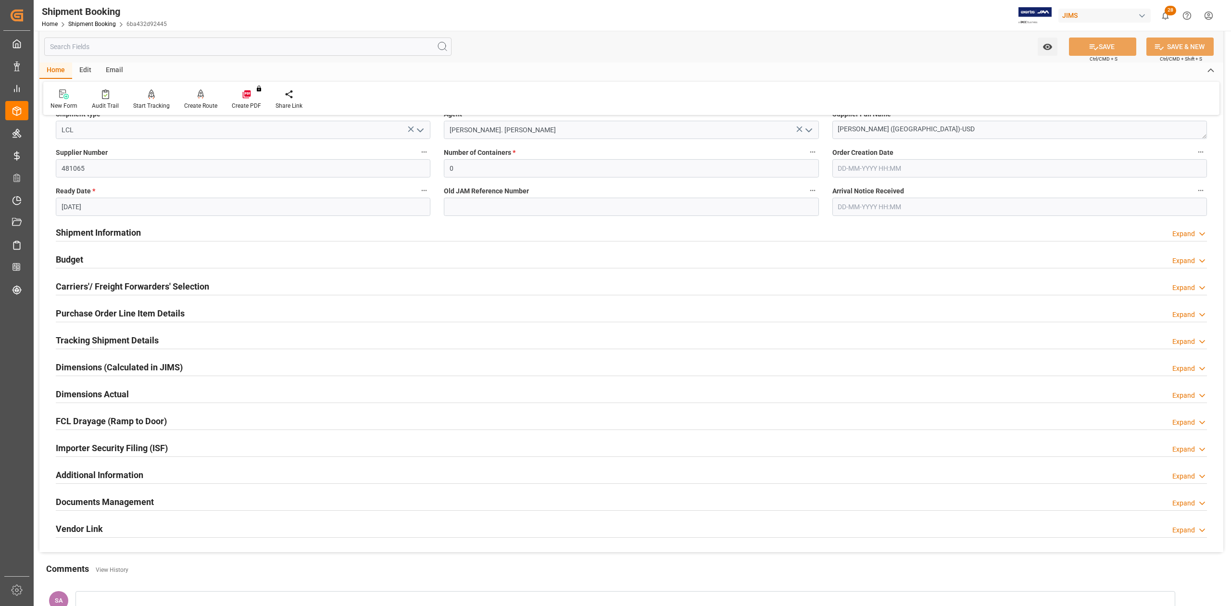
scroll to position [310, 0]
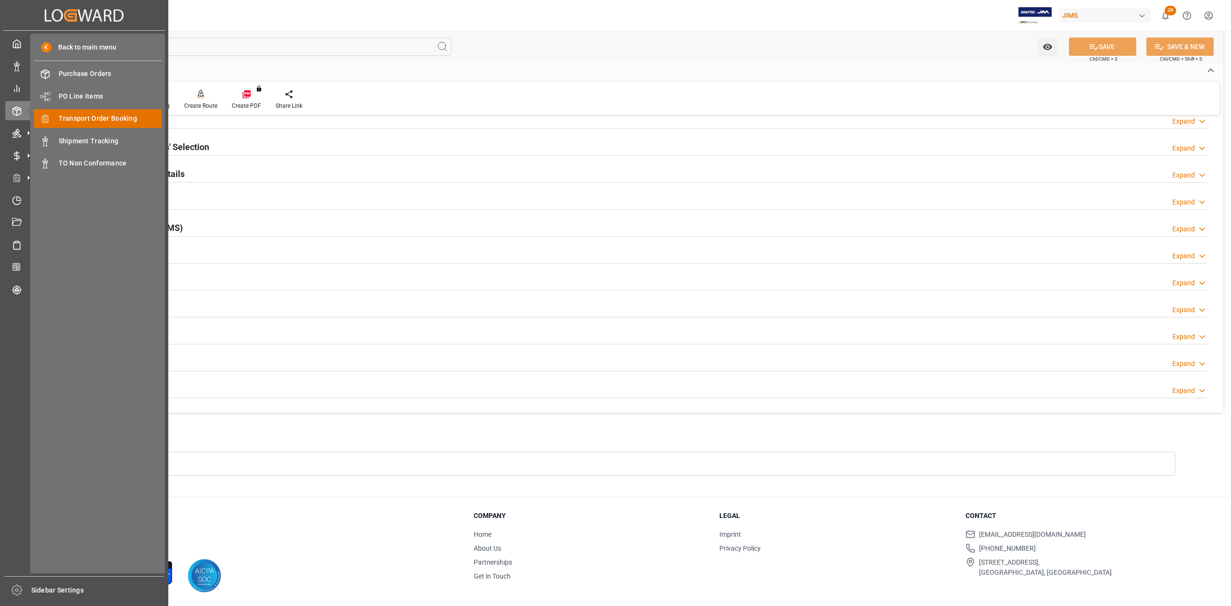
click at [102, 122] on span "Transport Order Booking" at bounding box center [110, 118] width 103 height 10
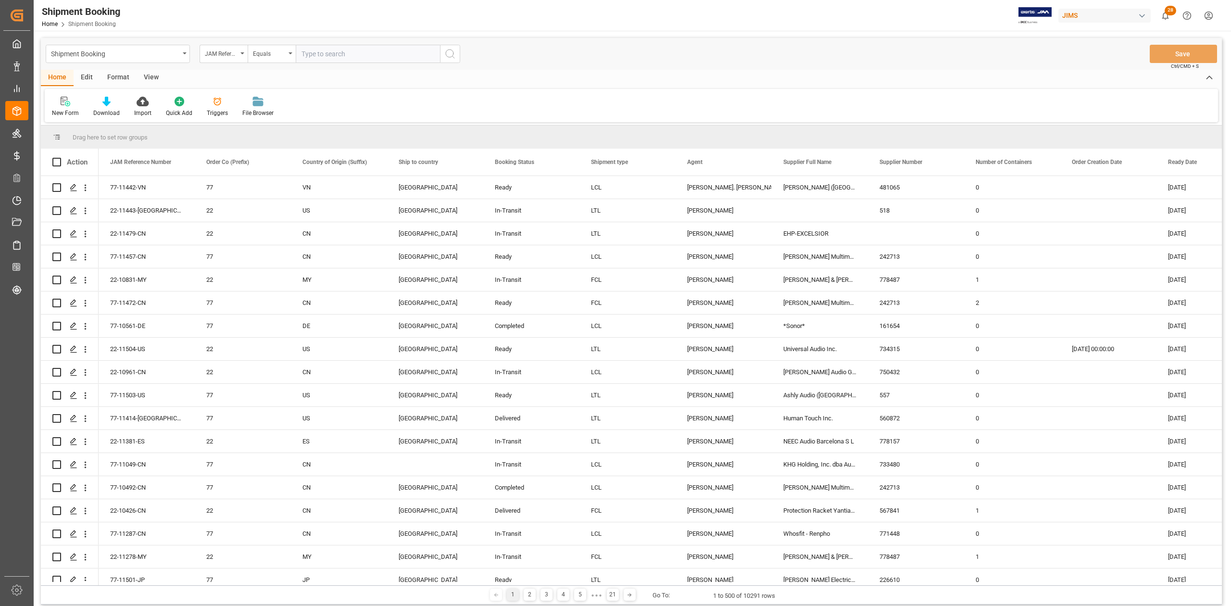
click at [379, 54] on input "text" at bounding box center [368, 54] width 144 height 18
paste input "77-10427-ID"
type input "77-10427-ID"
click at [453, 52] on circle "search button" at bounding box center [450, 54] width 8 height 8
